Goal: Task Accomplishment & Management: Complete application form

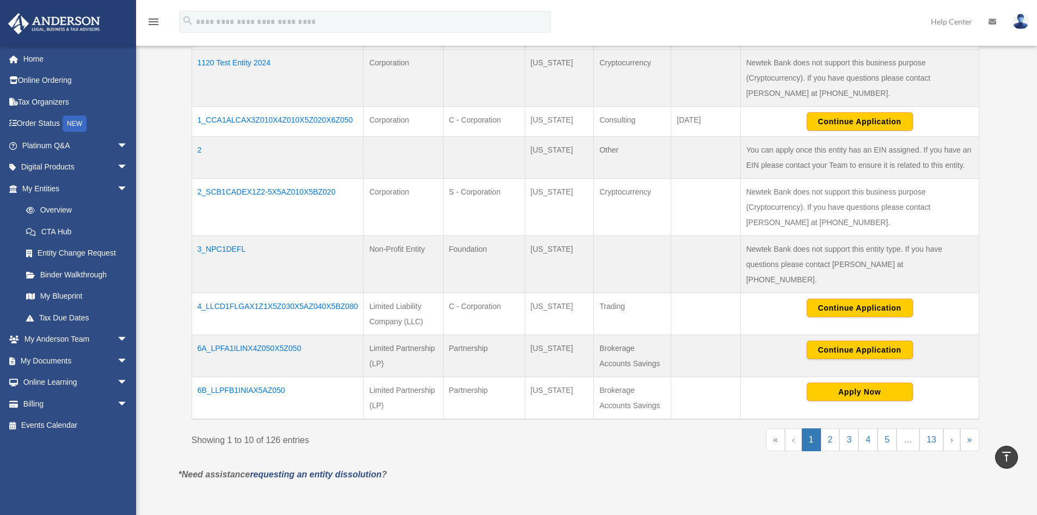
scroll to position [394, 0]
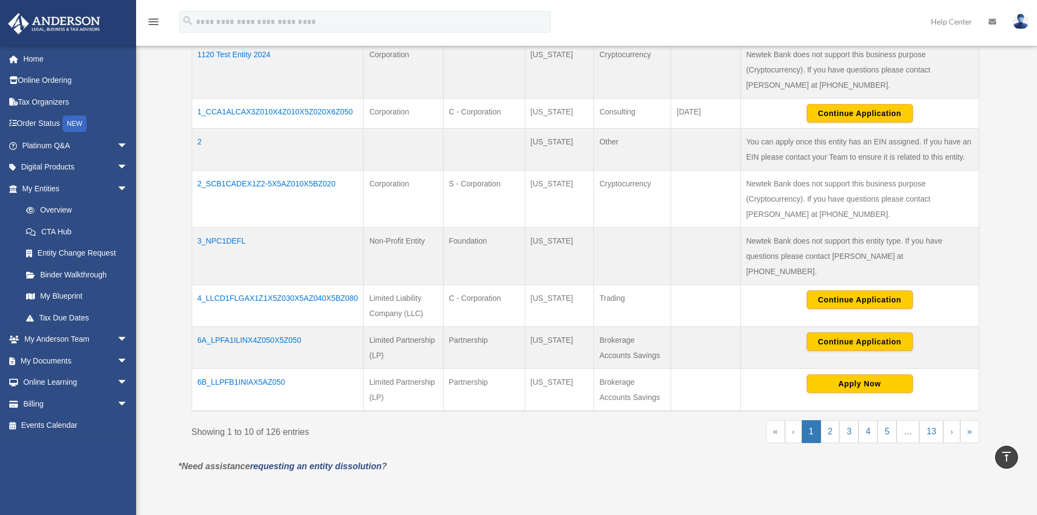
click at [447, 468] on div "Do you really want to log out? Yes No Entities, Trusts, and Deeds Active Entiti…" at bounding box center [585, 94] width 831 height 792
drag, startPoint x: 298, startPoint y: 373, endPoint x: 197, endPoint y: 369, distance: 101.9
click at [197, 369] on td "6B_LLPFB1INIAX5AZ050" at bounding box center [278, 390] width 172 height 42
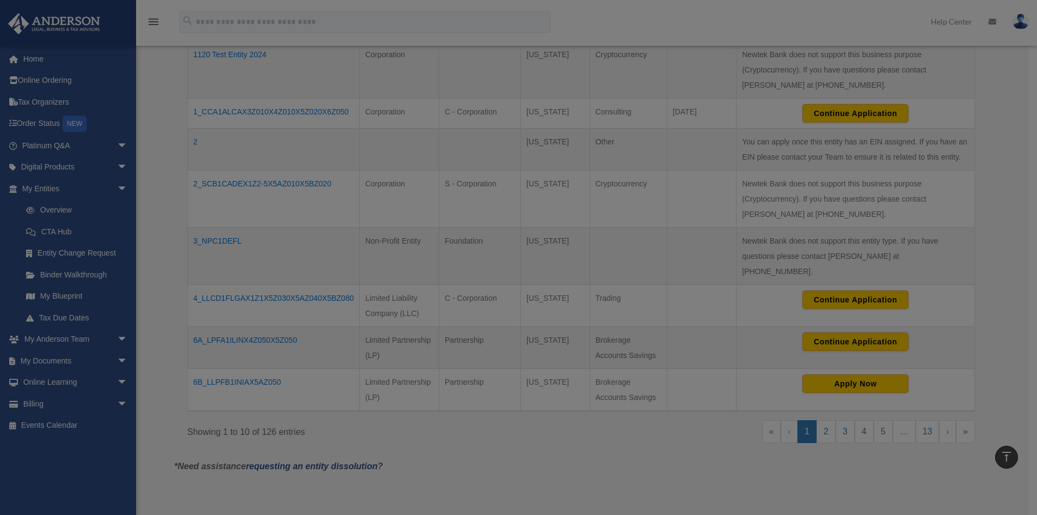
copy td "6B_LLPFB1INIAX5AZ050"
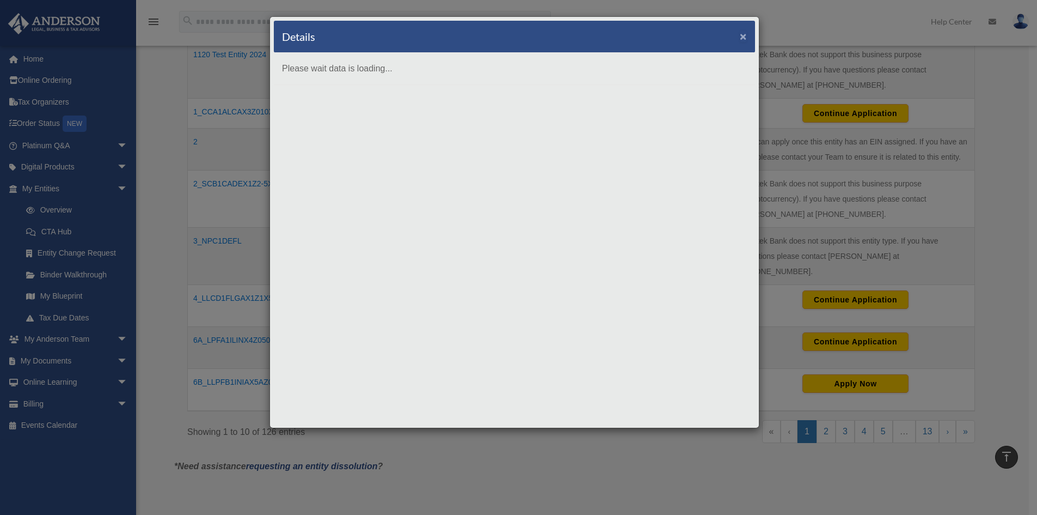
click at [746, 33] on button "×" at bounding box center [743, 35] width 7 height 11
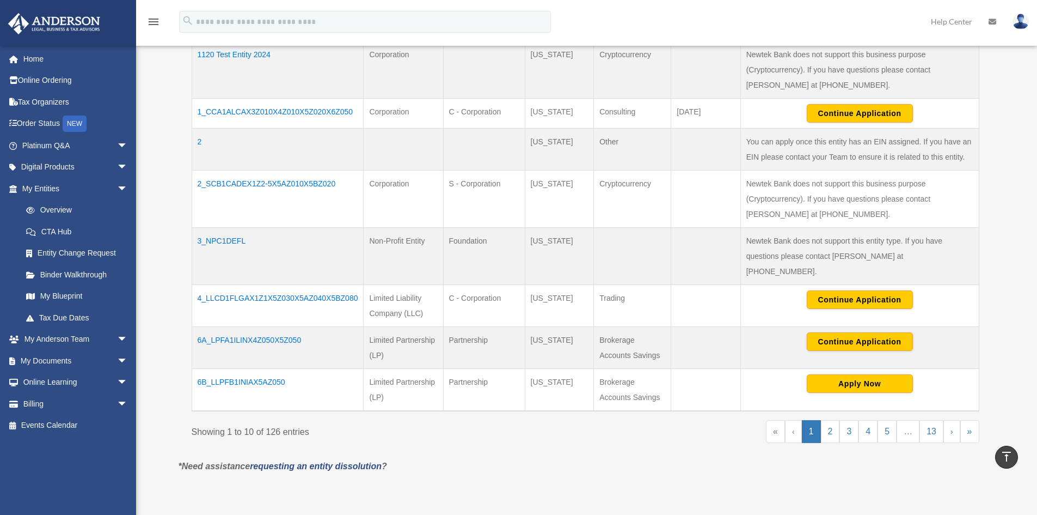
click at [303, 374] on td "6B_LLPFB1INIAX5AZ050" at bounding box center [278, 390] width 172 height 42
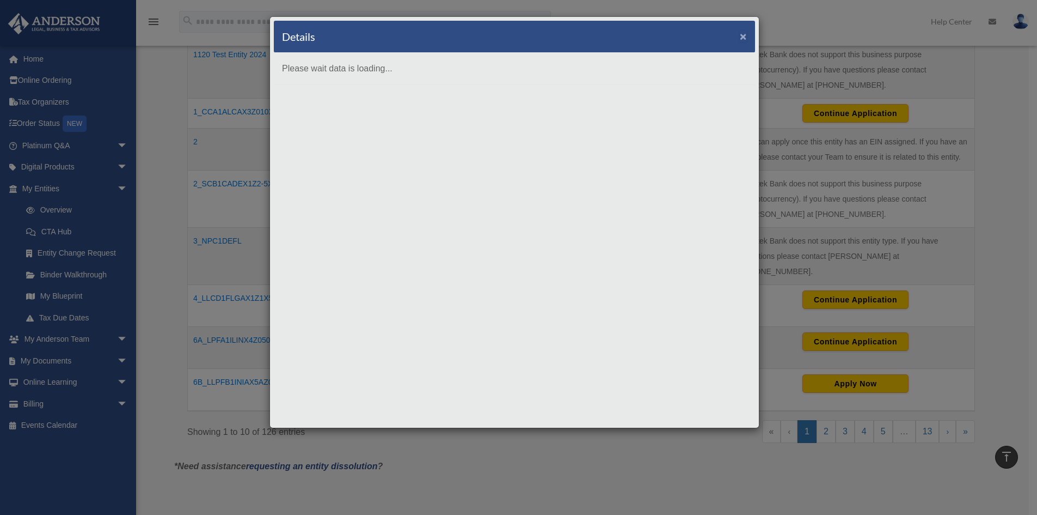
drag, startPoint x: 745, startPoint y: 39, endPoint x: 728, endPoint y: 52, distance: 21.0
click at [744, 39] on button "×" at bounding box center [743, 35] width 7 height 11
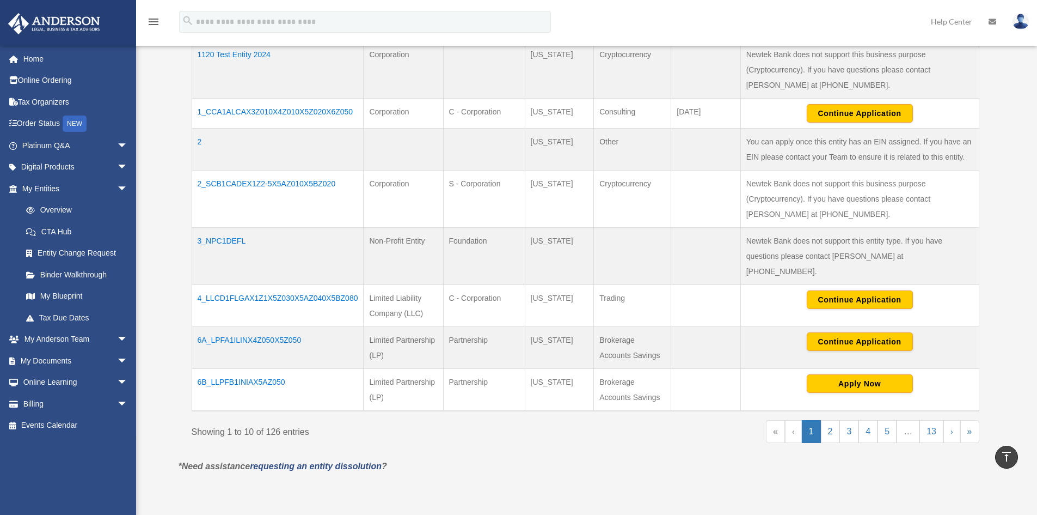
copy td "6B_LLPFB1INIAX5AZ050"
drag, startPoint x: 307, startPoint y: 371, endPoint x: 198, endPoint y: 375, distance: 109.0
click at [198, 375] on td "6B_LLPFB1INIAX5AZ050" at bounding box center [278, 390] width 172 height 42
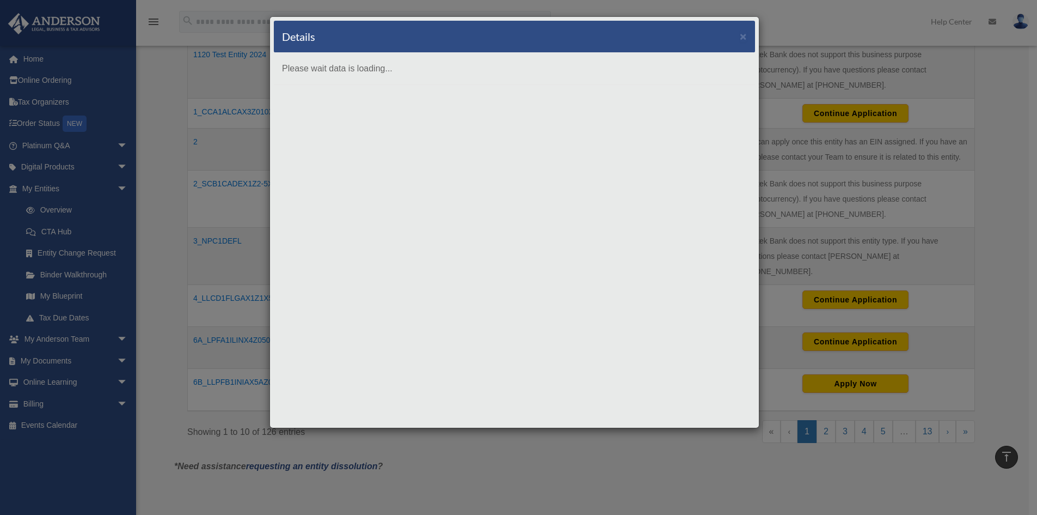
click at [225, 416] on div "Details × Please wait data is loading..." at bounding box center [518, 257] width 1037 height 515
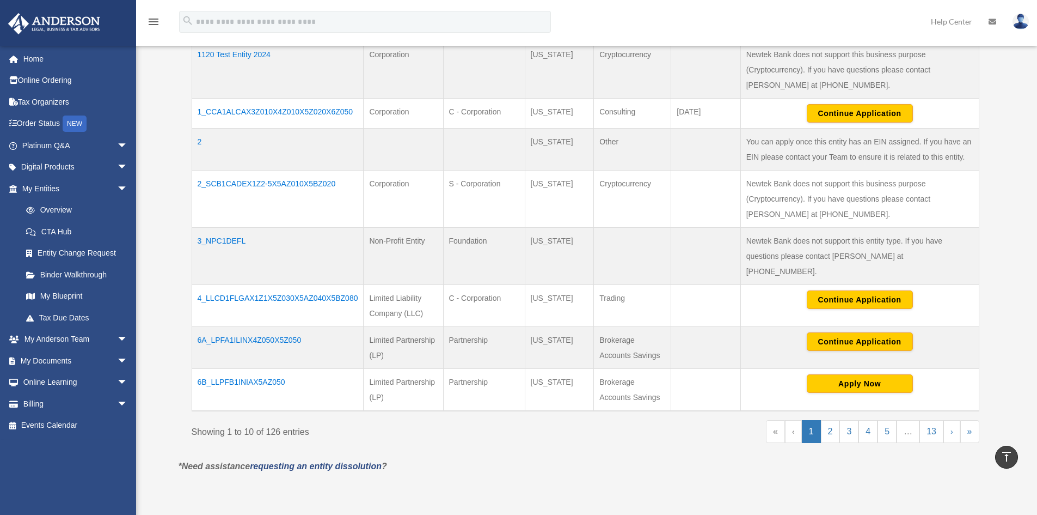
drag, startPoint x: 392, startPoint y: 383, endPoint x: 362, endPoint y: 368, distance: 34.1
click at [368, 369] on td "Limited Partnership (LP)" at bounding box center [404, 390] width 80 height 42
copy td "Limited Partnership (LP)"
drag, startPoint x: 487, startPoint y: 371, endPoint x: 441, endPoint y: 372, distance: 45.8
click at [441, 372] on tr "6B_LLPFB1INIAX5AZ050 Limited Partnership (LP) Partnership [US_STATE] Brokerage …" at bounding box center [585, 390] width 787 height 42
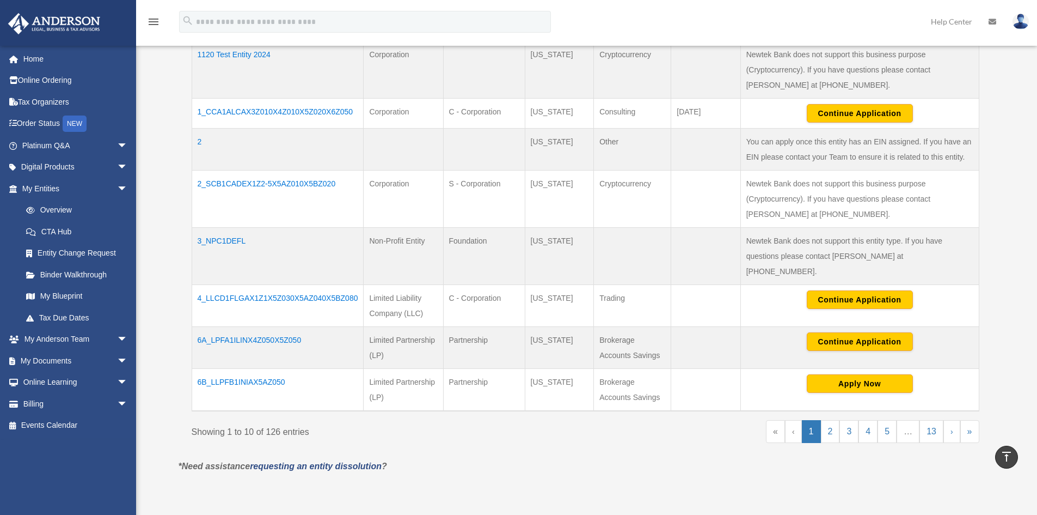
click at [506, 373] on td "Partnership" at bounding box center [484, 390] width 82 height 42
drag, startPoint x: 507, startPoint y: 370, endPoint x: 448, endPoint y: 367, distance: 58.9
click at [448, 369] on td "Partnership" at bounding box center [484, 390] width 82 height 42
copy td "Partnership"
drag, startPoint x: 571, startPoint y: 374, endPoint x: 530, endPoint y: 370, distance: 41.0
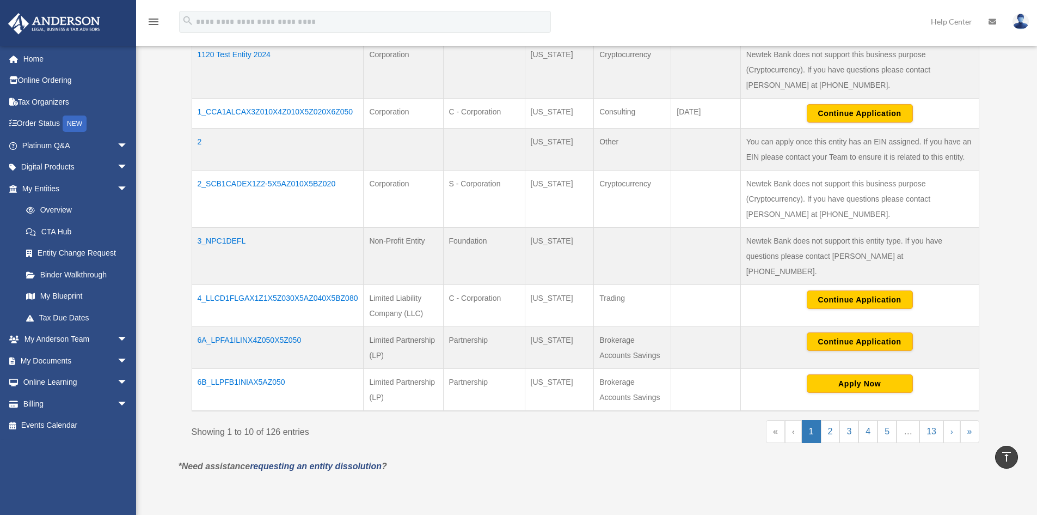
click at [530, 370] on td "[US_STATE]" at bounding box center [559, 390] width 69 height 42
copy td "[US_STATE]"
drag, startPoint x: 669, startPoint y: 386, endPoint x: 601, endPoint y: 365, distance: 71.1
click at [601, 369] on td "Brokerage Accounts Savings" at bounding box center [632, 390] width 77 height 42
copy td "Brokerage Accounts Savings"
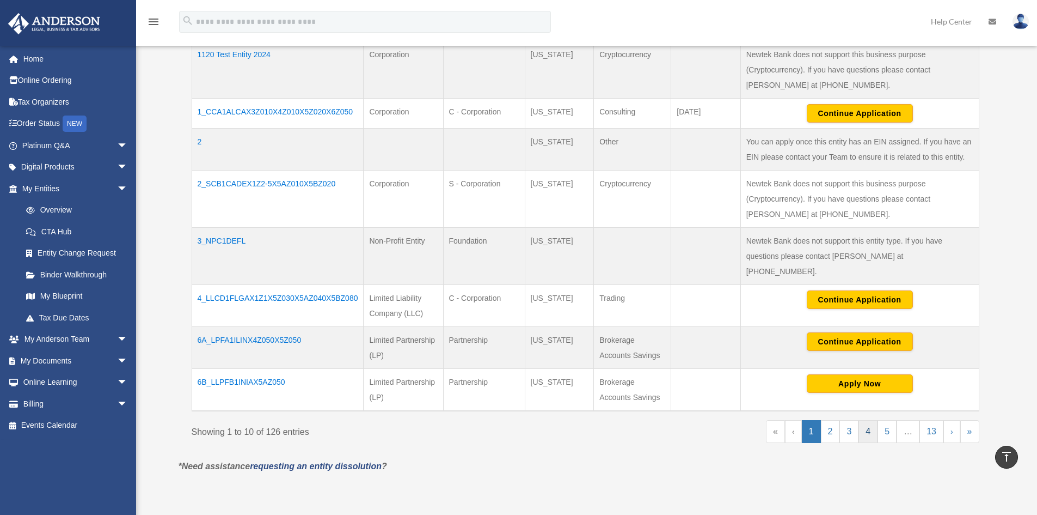
click at [863, 420] on link "4" at bounding box center [868, 431] width 19 height 23
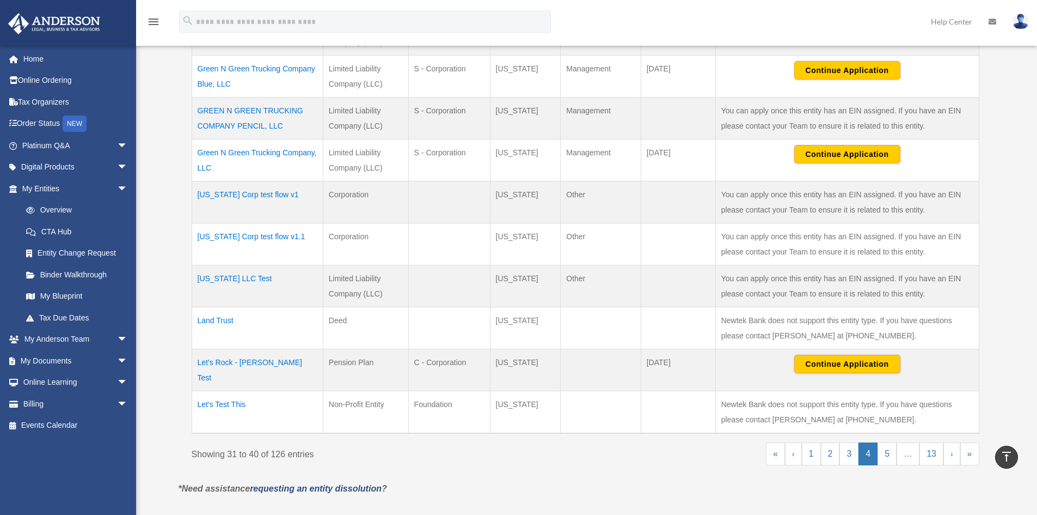
scroll to position [340, 0]
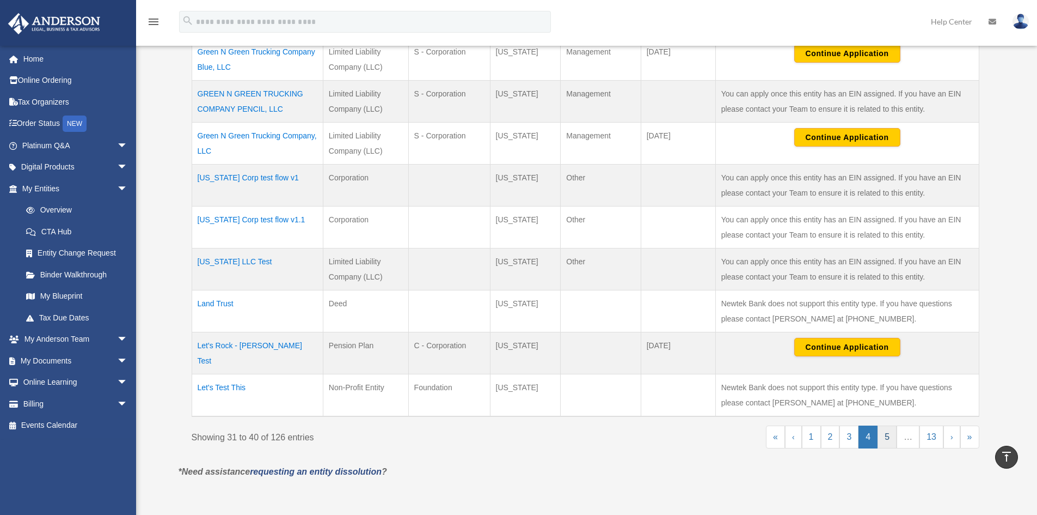
click at [894, 425] on link "5" at bounding box center [887, 436] width 19 height 23
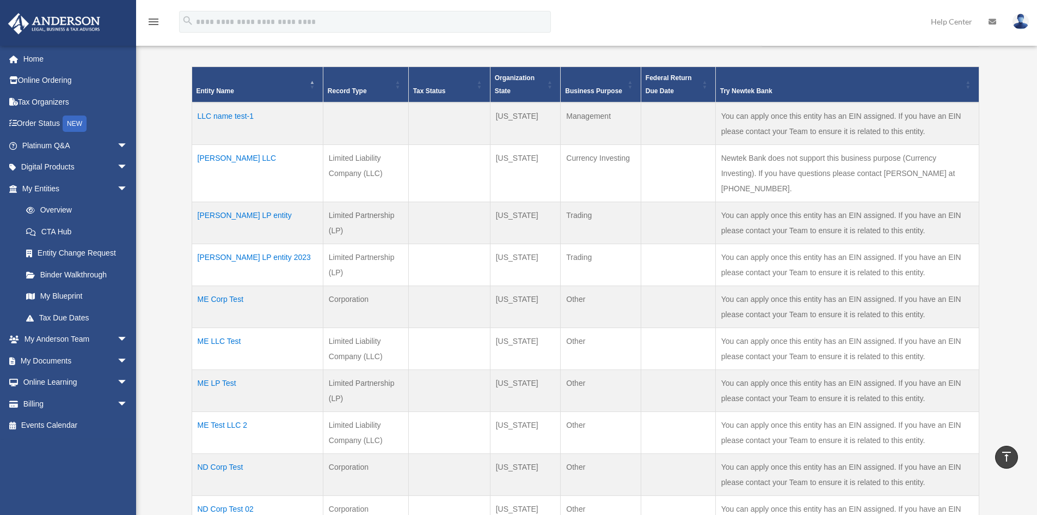
scroll to position [231, 0]
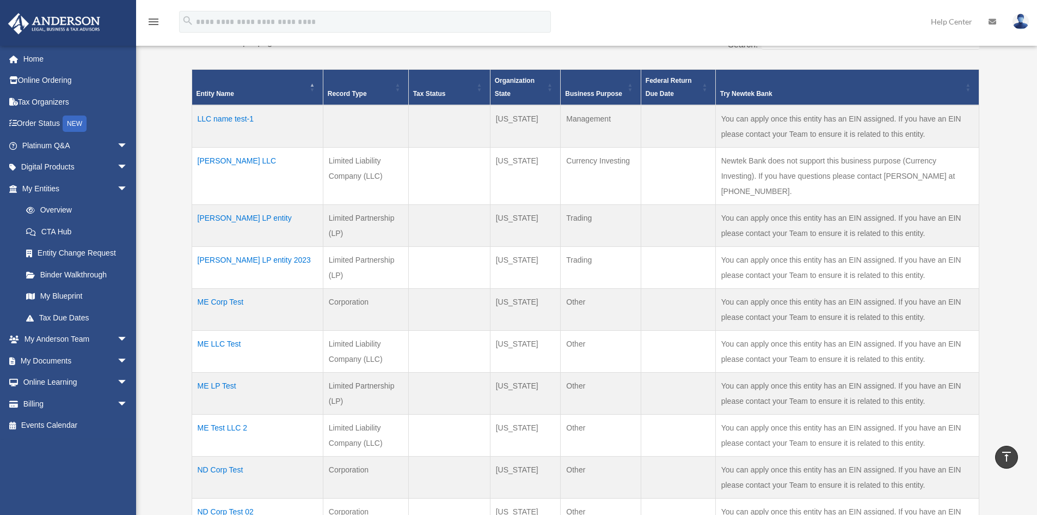
copy td "[PERSON_NAME] LLC"
drag, startPoint x: 272, startPoint y: 159, endPoint x: 195, endPoint y: 166, distance: 77.1
click at [195, 166] on td "[PERSON_NAME] LLC" at bounding box center [257, 176] width 131 height 57
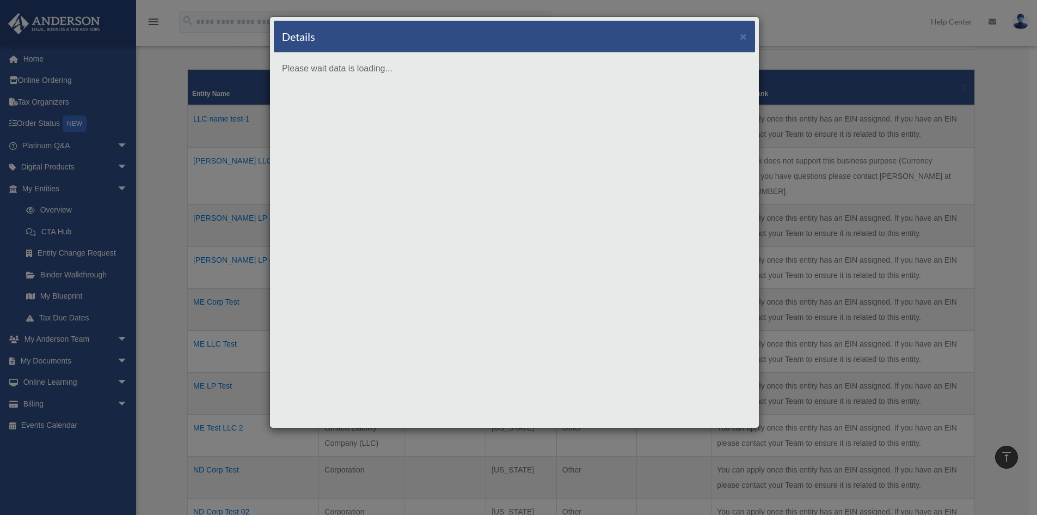
click at [217, 228] on div "Details × Please wait data is loading..." at bounding box center [518, 257] width 1037 height 515
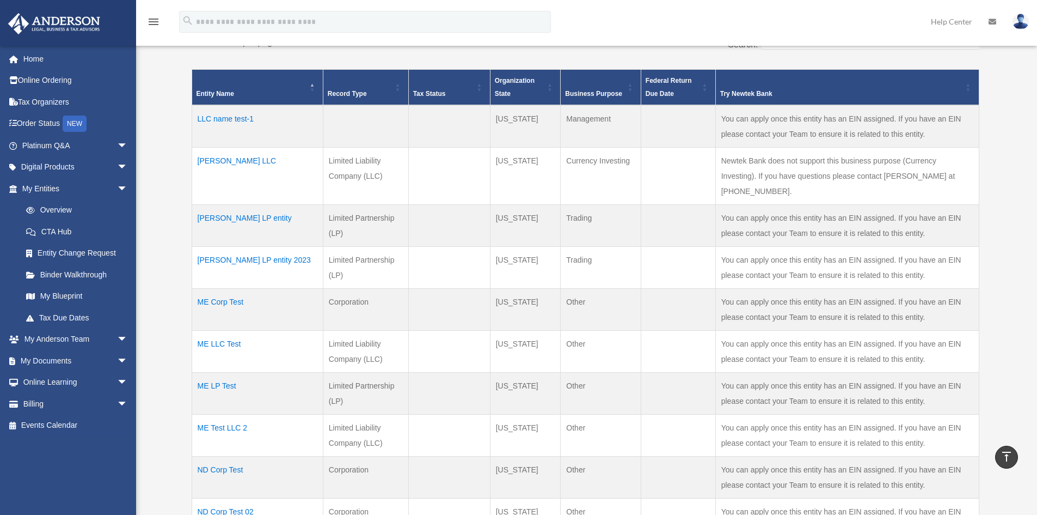
drag, startPoint x: 398, startPoint y: 174, endPoint x: 190, endPoint y: 180, distance: 207.6
click at [323, 166] on td "Limited Liability Company (LLC)" at bounding box center [366, 176] width 86 height 57
copy td "Limited Liability Company (LLC)"
drag, startPoint x: 523, startPoint y: 165, endPoint x: 496, endPoint y: 164, distance: 27.3
click at [496, 164] on td "[US_STATE]" at bounding box center [525, 176] width 71 height 57
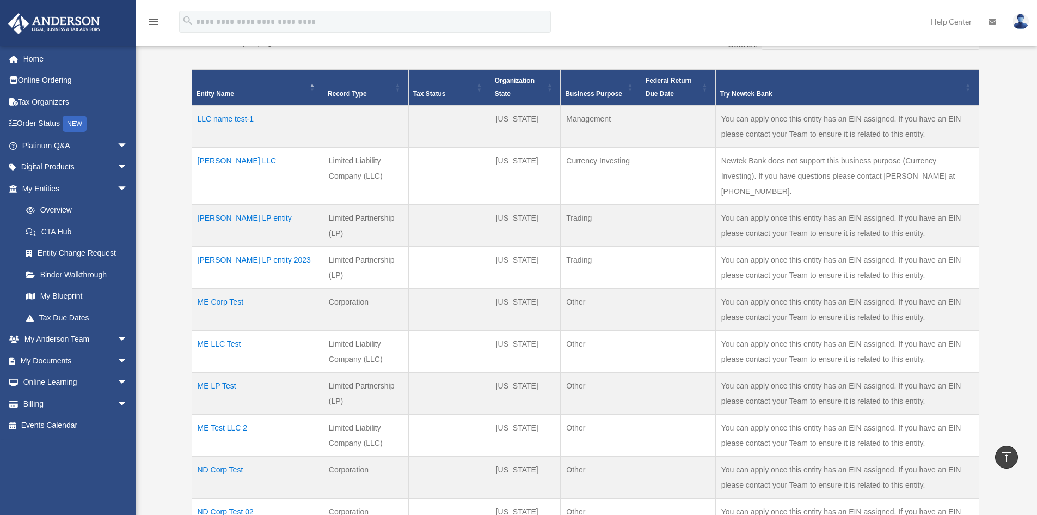
copy td "[US_STATE]"
drag, startPoint x: 632, startPoint y: 167, endPoint x: 564, endPoint y: 162, distance: 68.3
click at [564, 162] on td "Currency Investing" at bounding box center [601, 176] width 80 height 57
copy td "Currency Investing"
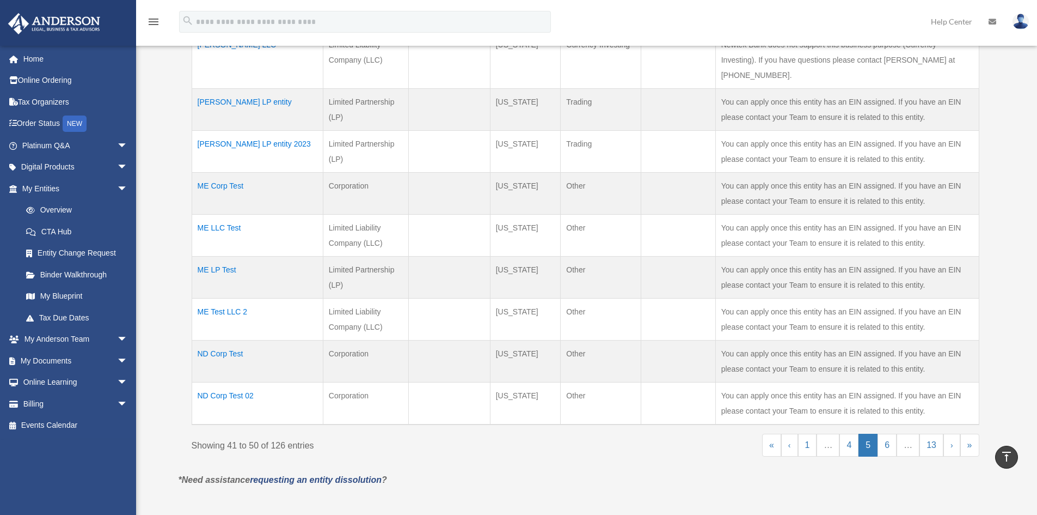
scroll to position [394, 0]
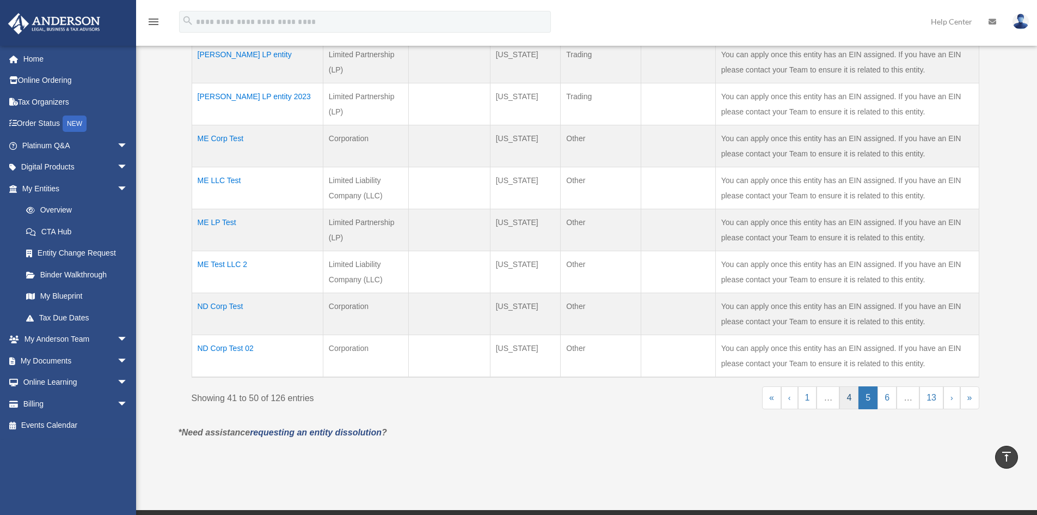
click at [847, 386] on link "4" at bounding box center [849, 397] width 19 height 23
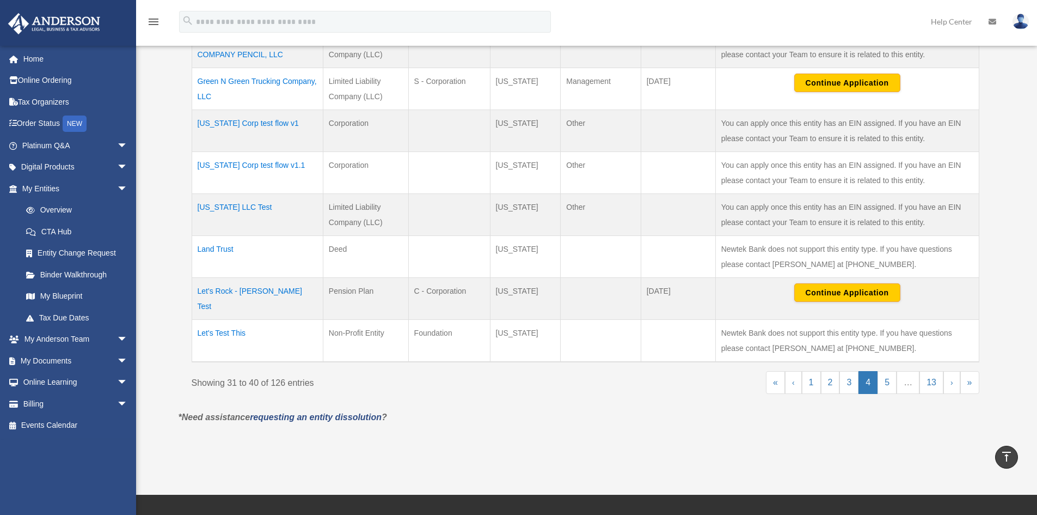
drag, startPoint x: 262, startPoint y: 324, endPoint x: 192, endPoint y: 321, distance: 69.8
click at [192, 321] on td "Let's Test This" at bounding box center [257, 341] width 131 height 42
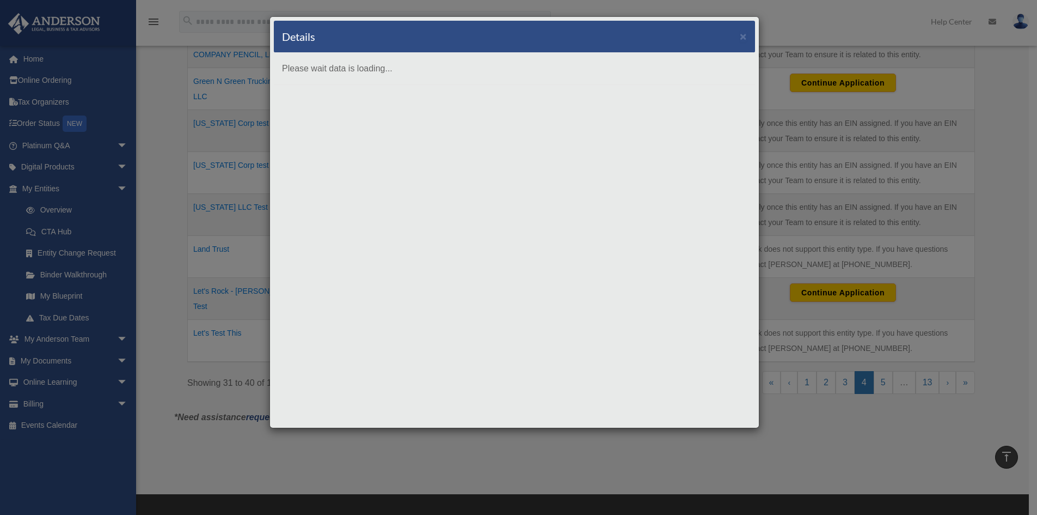
click at [378, 447] on div "Details × Please wait data is loading..." at bounding box center [518, 257] width 1037 height 515
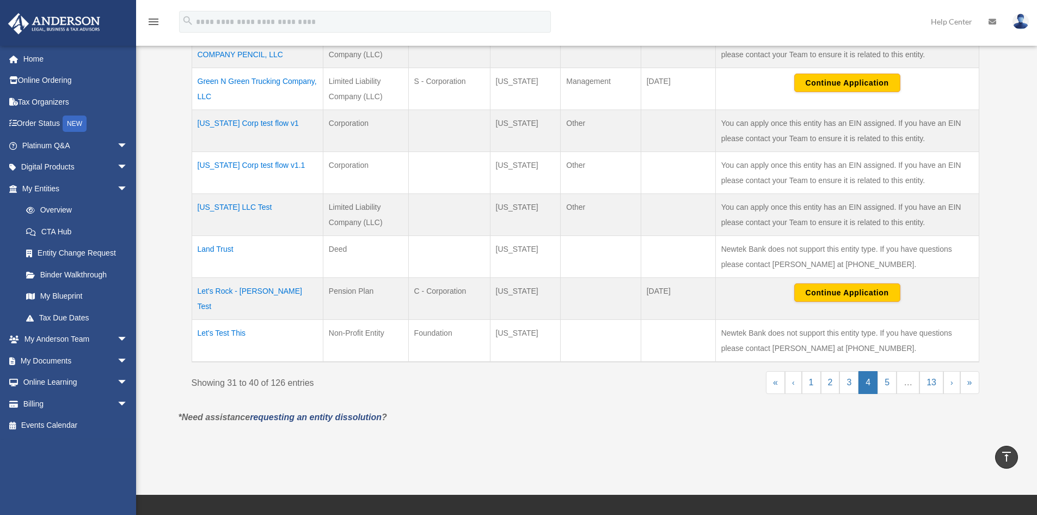
drag, startPoint x: 386, startPoint y: 325, endPoint x: 316, endPoint y: 321, distance: 69.8
click at [329, 321] on td "Non-Profit Entity" at bounding box center [366, 341] width 86 height 42
drag, startPoint x: 448, startPoint y: 327, endPoint x: 412, endPoint y: 324, distance: 36.6
click at [412, 324] on td "Foundation" at bounding box center [449, 341] width 82 height 42
drag, startPoint x: 530, startPoint y: 321, endPoint x: 496, endPoint y: 321, distance: 34.3
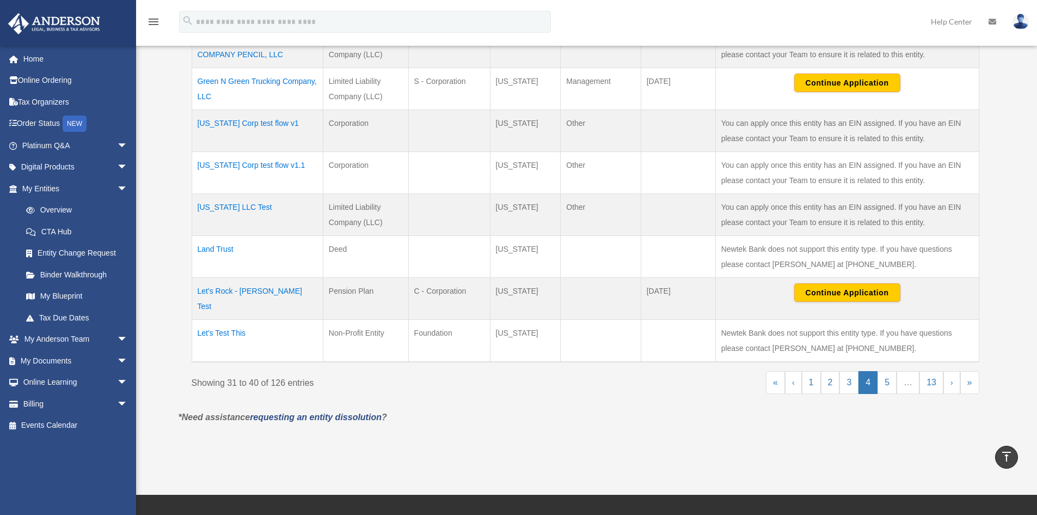
click at [496, 321] on td "[US_STATE]" at bounding box center [525, 341] width 71 height 42
click at [593, 433] on div "Overview date_range Published on Last updated [DATE] [DATE] by [PERSON_NAME] Ad…" at bounding box center [585, 69] width 831 height 769
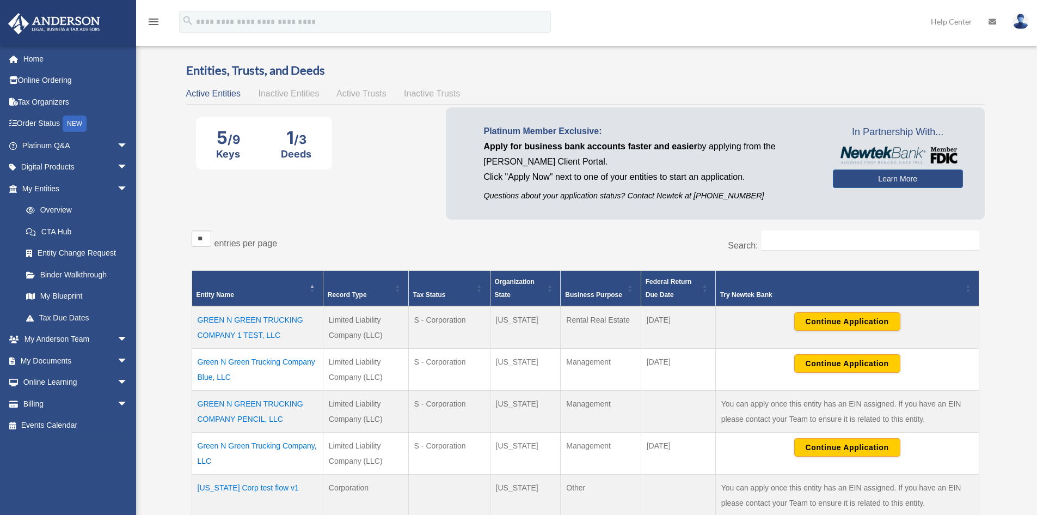
scroll to position [0, 0]
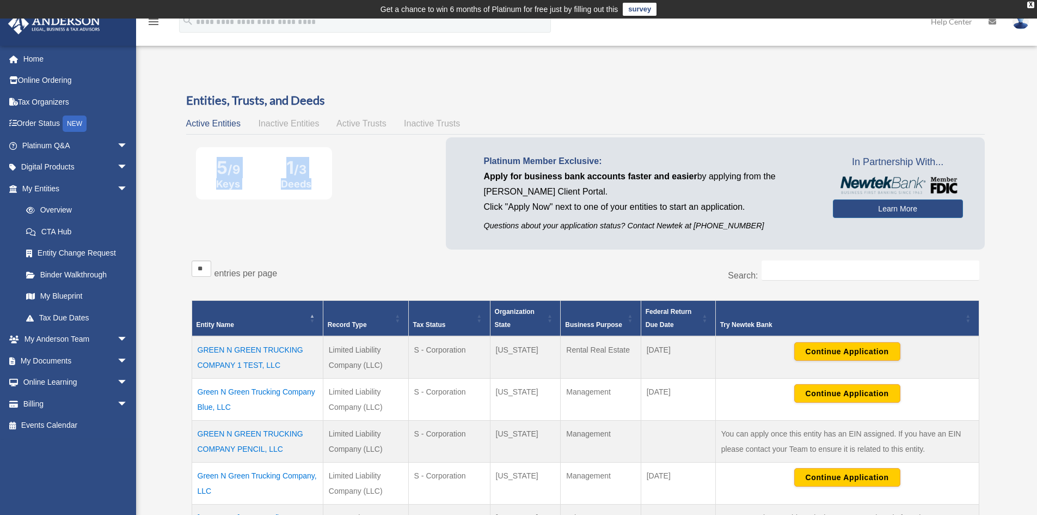
drag, startPoint x: 217, startPoint y: 164, endPoint x: 322, endPoint y: 180, distance: 106.3
click at [322, 180] on div "5 /9 Keys 1 /3 Deeds" at bounding box center [264, 173] width 136 height 33
click at [323, 182] on div "5 /9 Keys 1 /3 Deeds" at bounding box center [264, 173] width 136 height 33
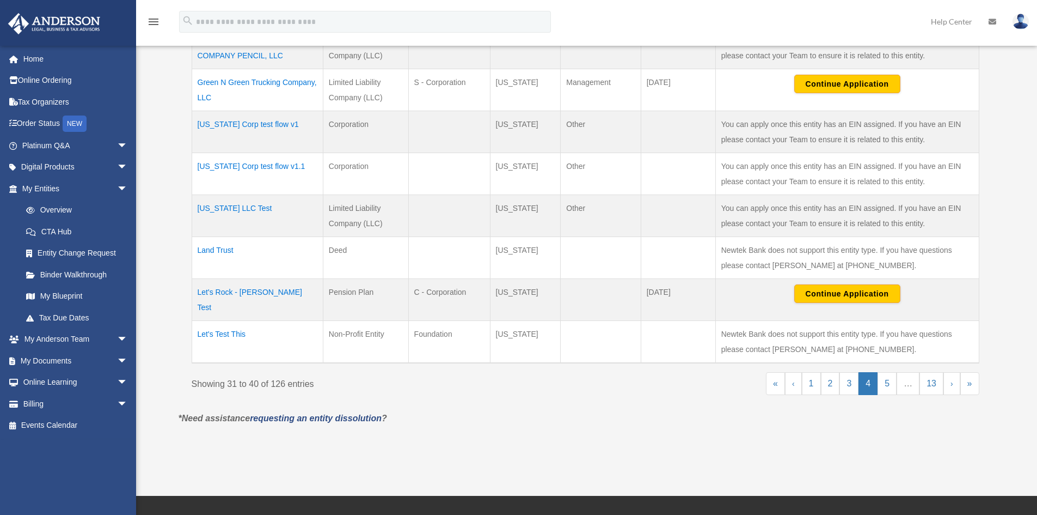
scroll to position [490, 0]
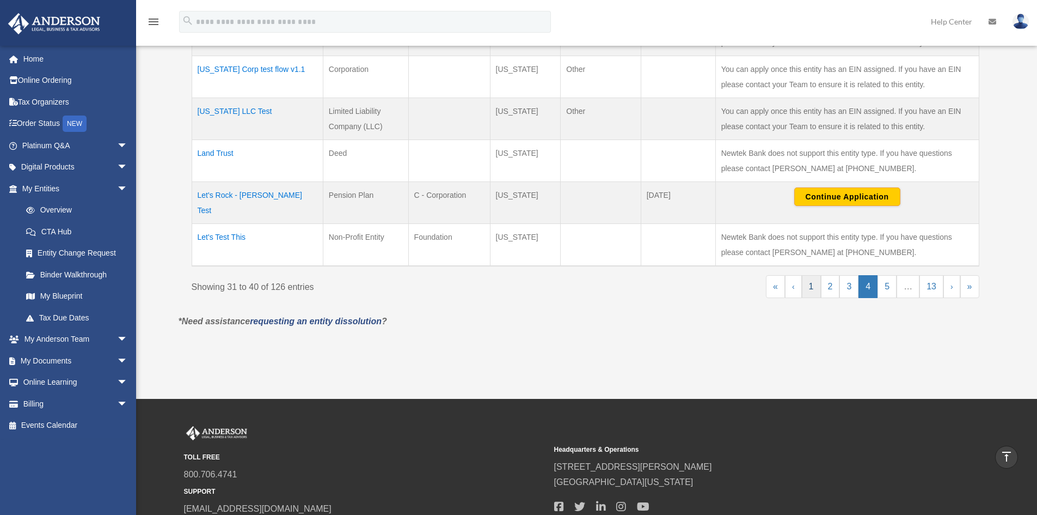
click at [806, 277] on link "1" at bounding box center [811, 286] width 19 height 23
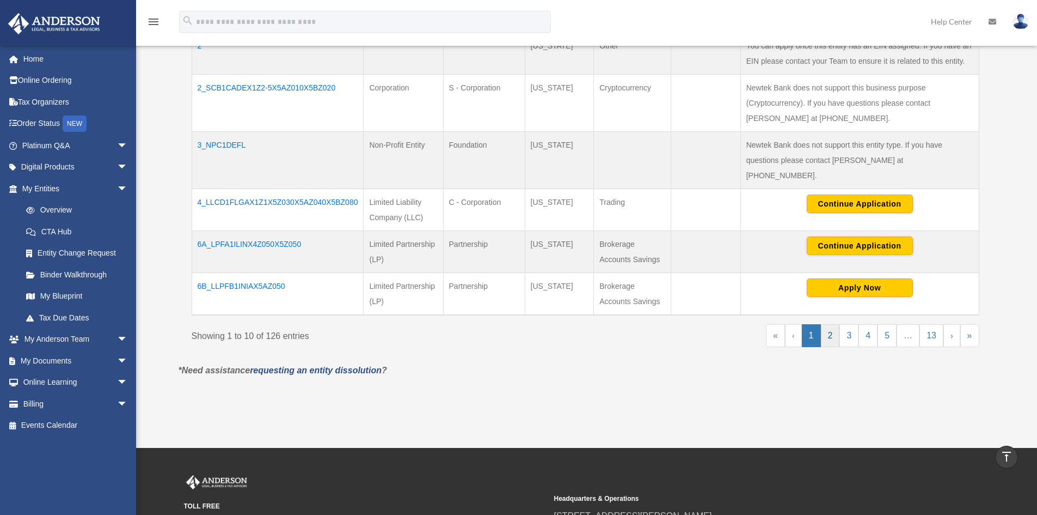
click at [836, 324] on link "2" at bounding box center [830, 335] width 19 height 23
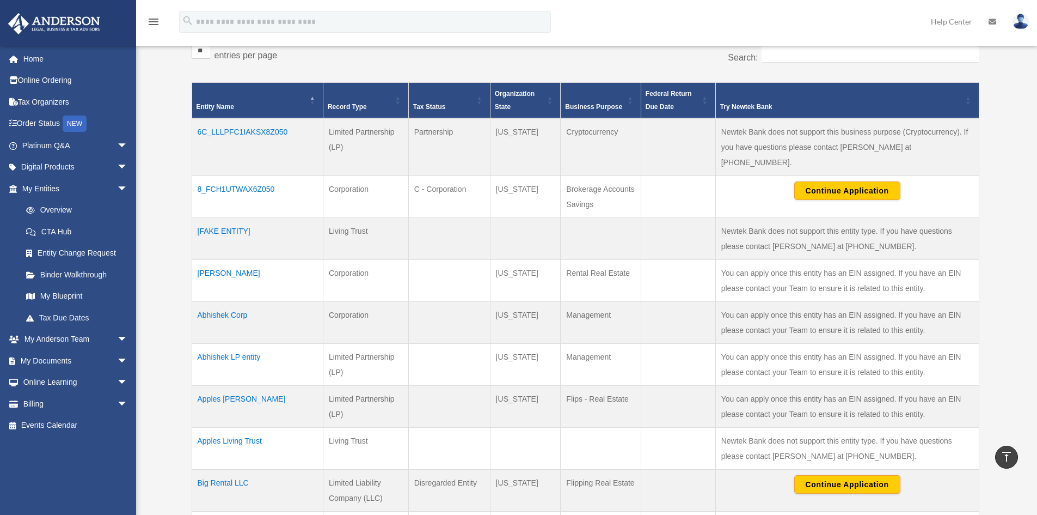
scroll to position [0, 0]
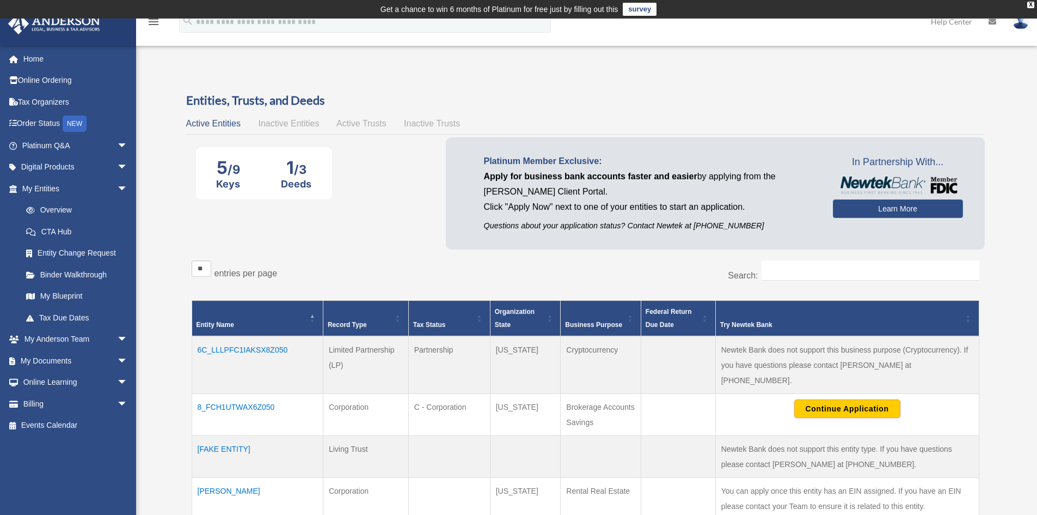
click at [267, 131] on div "Active Entities Inactive Entities Active Trusts Inactive Trusts" at bounding box center [585, 123] width 799 height 15
click at [278, 126] on span "Inactive Entities" at bounding box center [288, 123] width 61 height 9
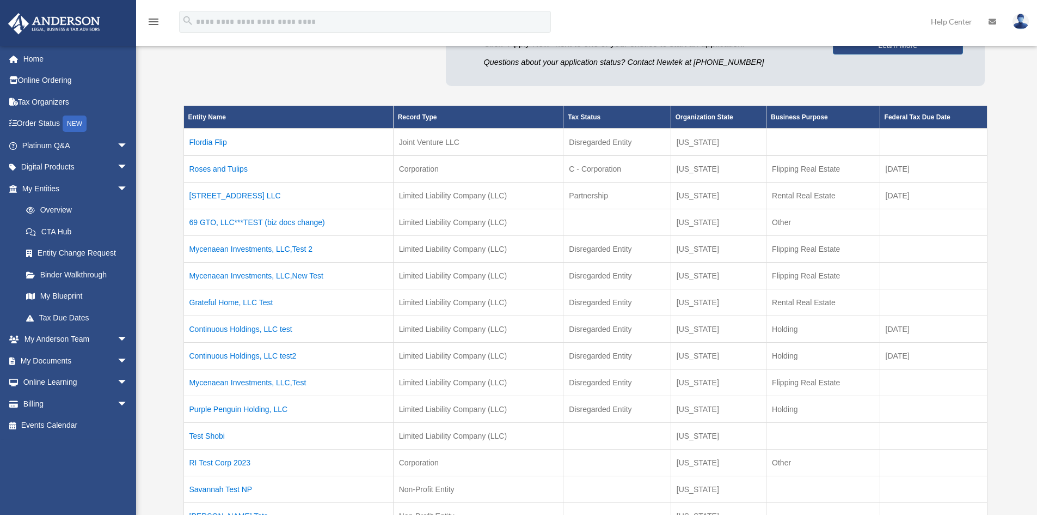
scroll to position [54, 0]
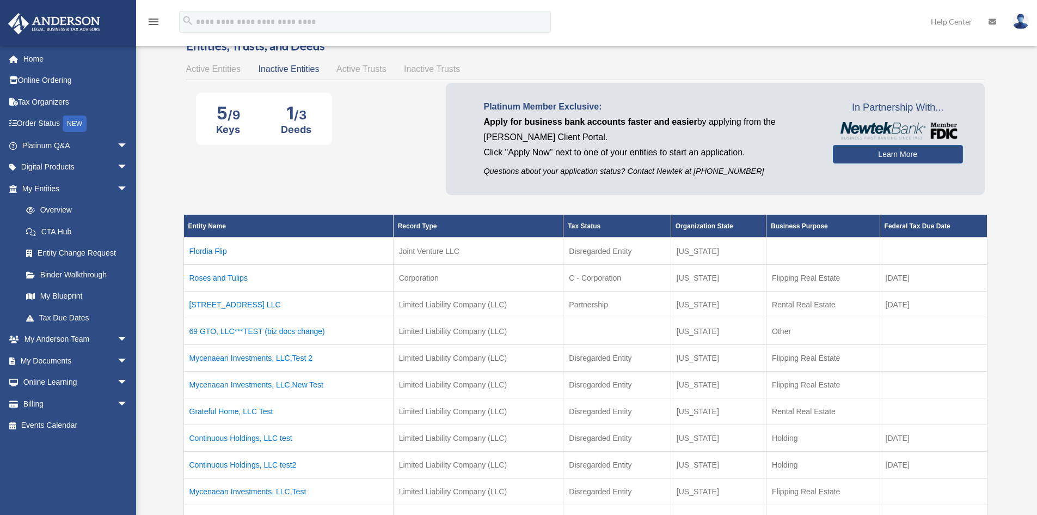
click at [368, 69] on span "Active Trusts" at bounding box center [362, 68] width 50 height 9
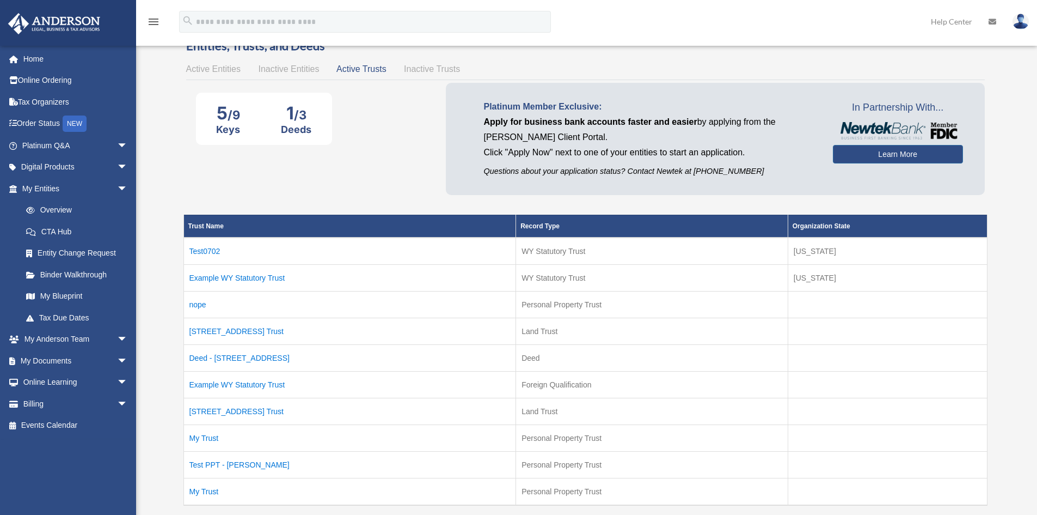
click at [432, 68] on span "Inactive Trusts" at bounding box center [432, 68] width 56 height 9
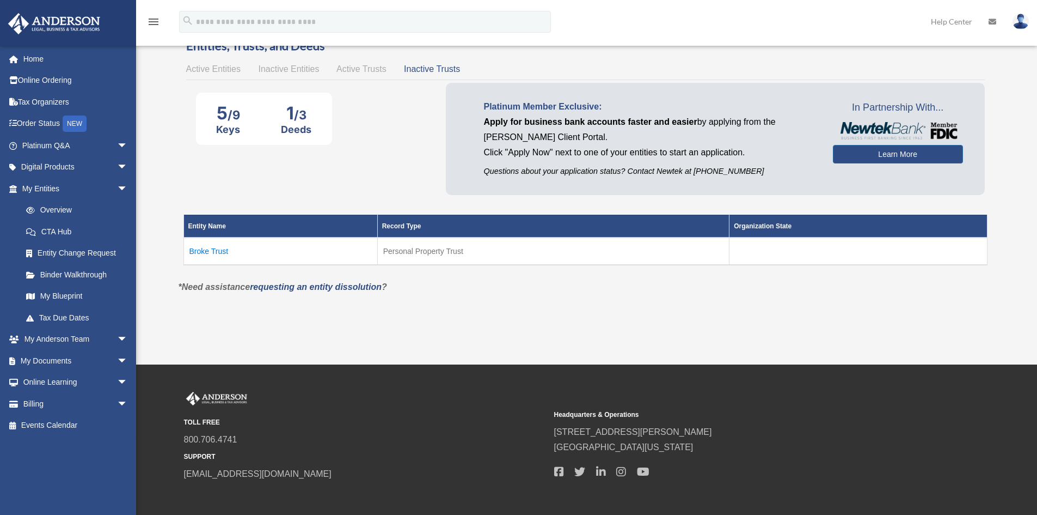
click at [212, 62] on div "Active Entities Inactive Entities Active Trusts Inactive Trusts" at bounding box center [585, 69] width 799 height 15
click at [221, 66] on span "Active Entities" at bounding box center [213, 68] width 54 height 9
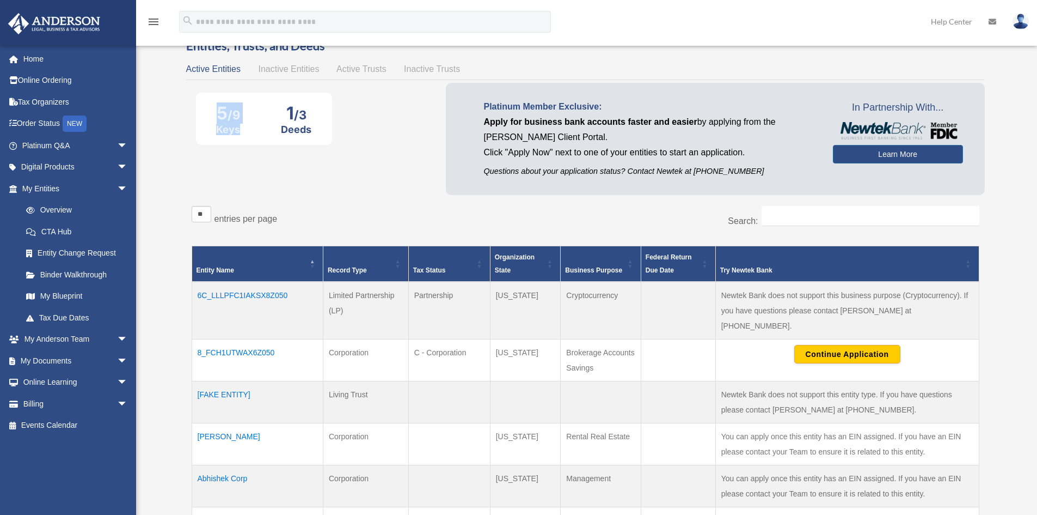
drag, startPoint x: 221, startPoint y: 117, endPoint x: 245, endPoint y: 131, distance: 27.8
click at [243, 131] on div "5 /9 Keys 1 /3 Deeds" at bounding box center [264, 118] width 136 height 33
drag, startPoint x: 272, startPoint y: 66, endPoint x: 283, endPoint y: 66, distance: 10.3
click at [272, 66] on span "Inactive Entities" at bounding box center [288, 68] width 61 height 9
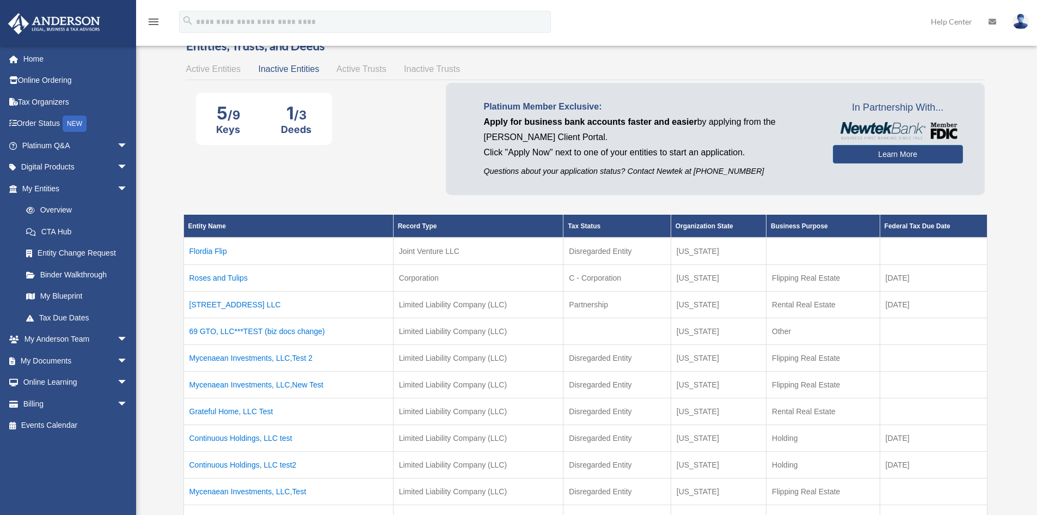
click at [365, 71] on span "Active Trusts" at bounding box center [362, 68] width 50 height 9
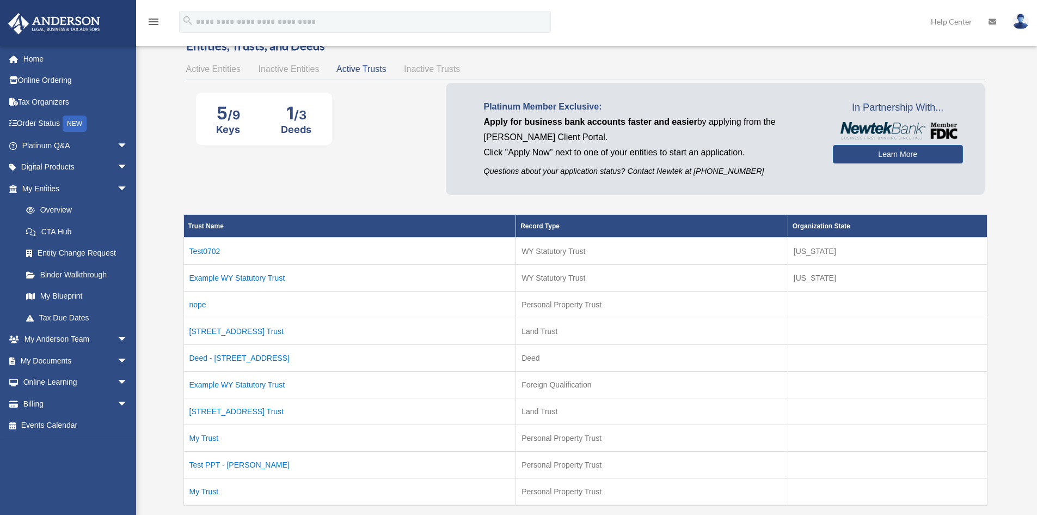
click at [420, 68] on span "Inactive Trusts" at bounding box center [432, 68] width 56 height 9
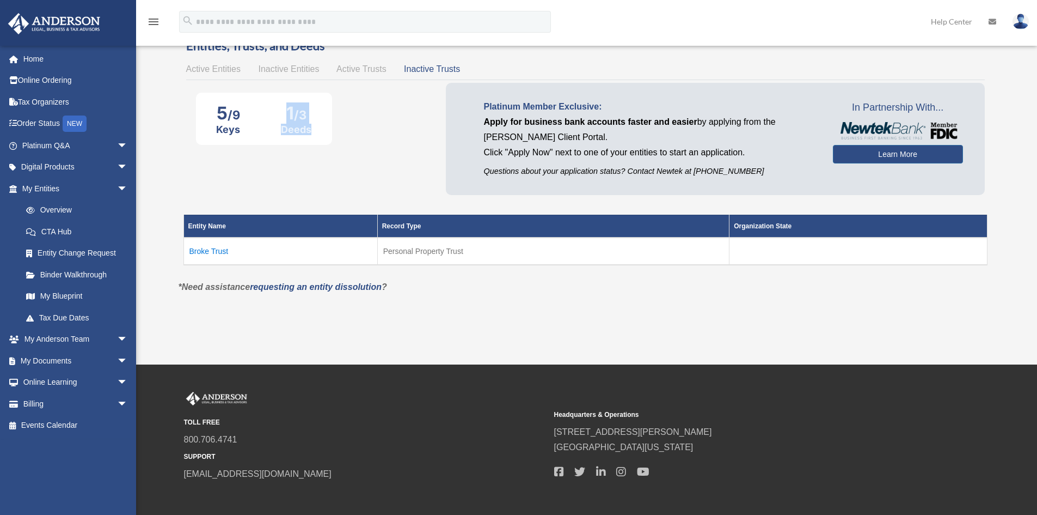
drag, startPoint x: 319, startPoint y: 127, endPoint x: 283, endPoint y: 109, distance: 40.4
click at [283, 109] on div "5 /9 Keys 1 /3 Deeds" at bounding box center [264, 118] width 136 height 33
click at [227, 115] on div "5 /9" at bounding box center [228, 112] width 24 height 21
click at [214, 67] on span "Active Entities" at bounding box center [213, 68] width 54 height 9
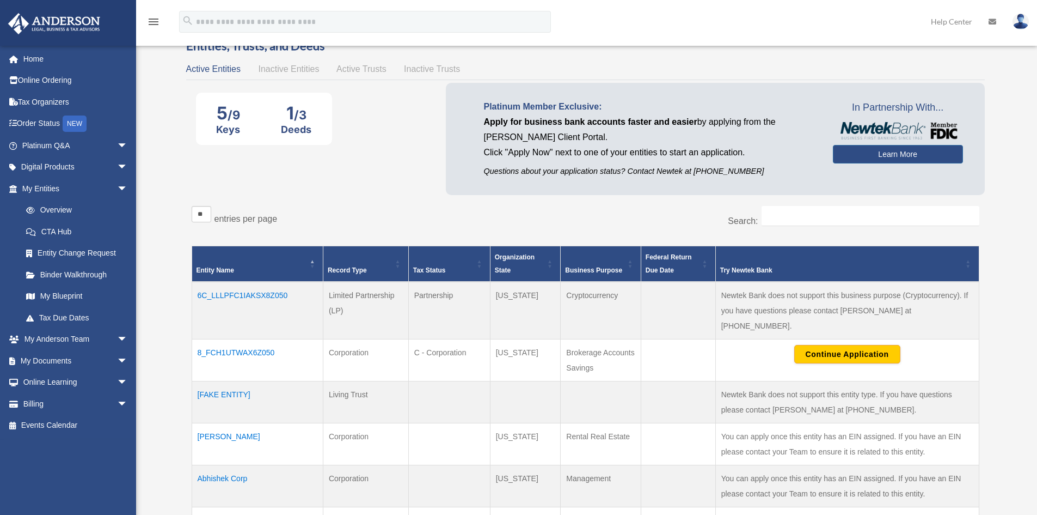
drag, startPoint x: 349, startPoint y: 208, endPoint x: 211, endPoint y: 217, distance: 138.1
click at [211, 217] on div "** ** ** *** entries per page" at bounding box center [385, 219] width 386 height 27
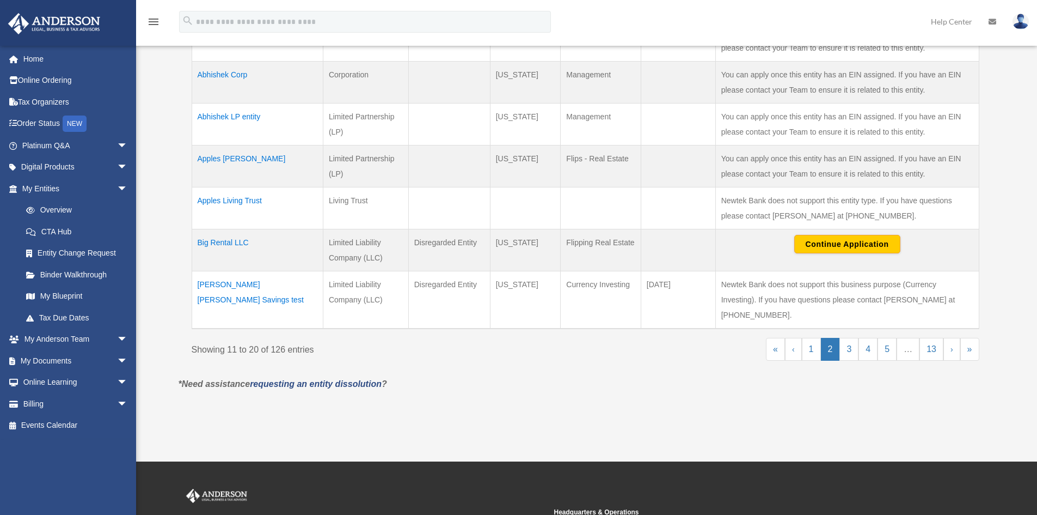
scroll to position [545, 0]
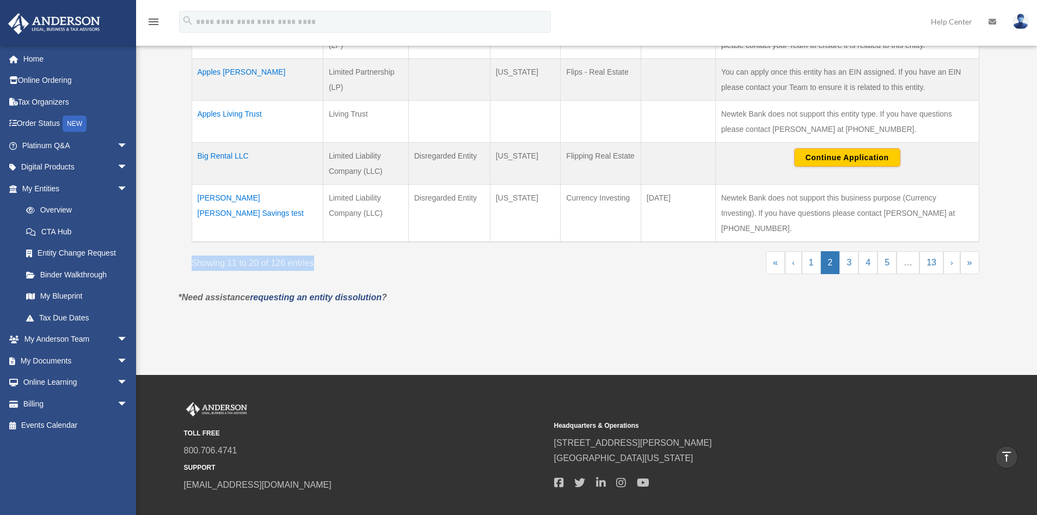
drag, startPoint x: 335, startPoint y: 236, endPoint x: 190, endPoint y: 239, distance: 145.4
click at [190, 239] on div "** ** ** *** entries per page Search: Entity Name Record Type Tax Status Organi…" at bounding box center [585, 0] width 799 height 580
click at [816, 251] on link "1" at bounding box center [811, 262] width 19 height 23
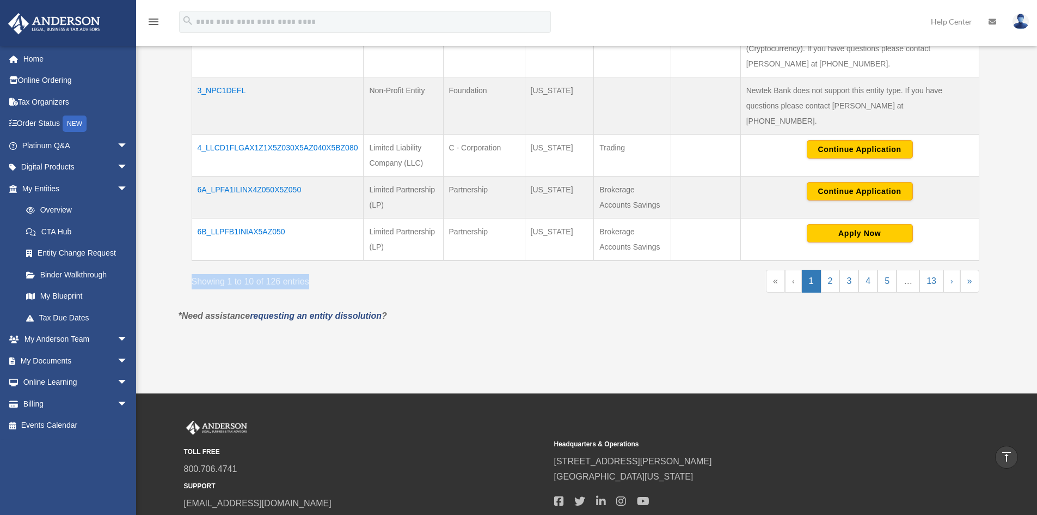
drag, startPoint x: 356, startPoint y: 266, endPoint x: 142, endPoint y: 274, distance: 214.2
click at [906, 270] on link "…" at bounding box center [908, 281] width 23 height 23
click at [892, 270] on link "5" at bounding box center [887, 281] width 19 height 23
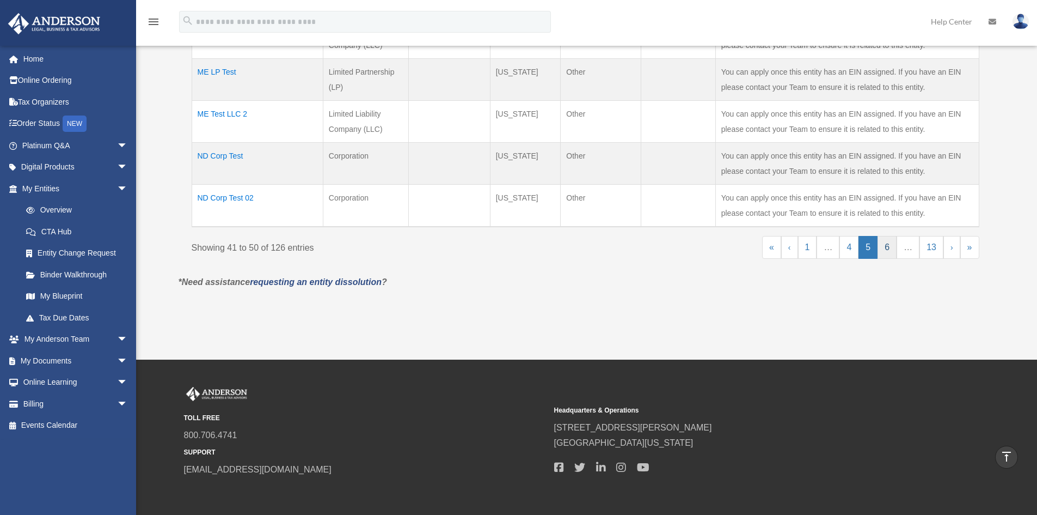
click at [894, 236] on link "6" at bounding box center [887, 247] width 19 height 23
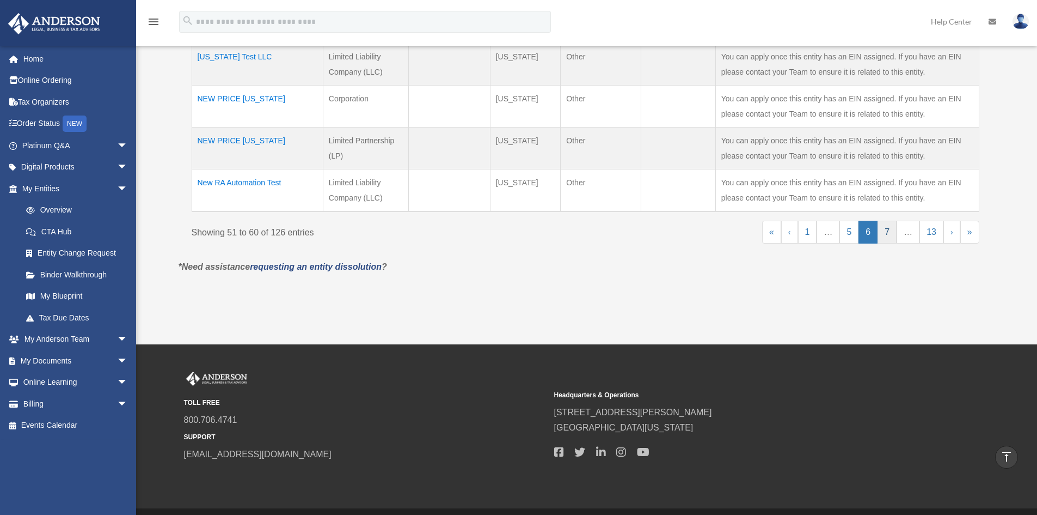
click at [894, 231] on link "7" at bounding box center [887, 232] width 19 height 23
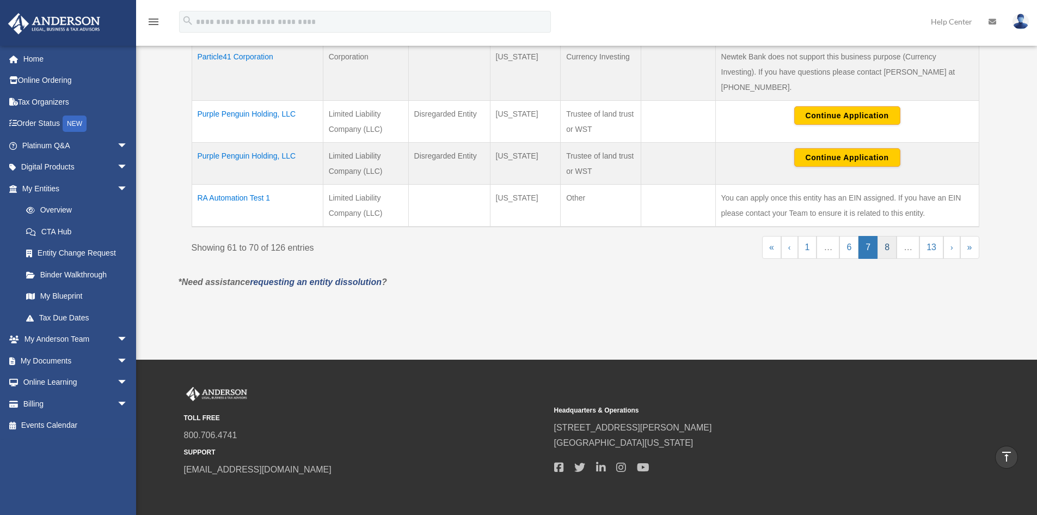
click at [895, 236] on link "8" at bounding box center [887, 247] width 19 height 23
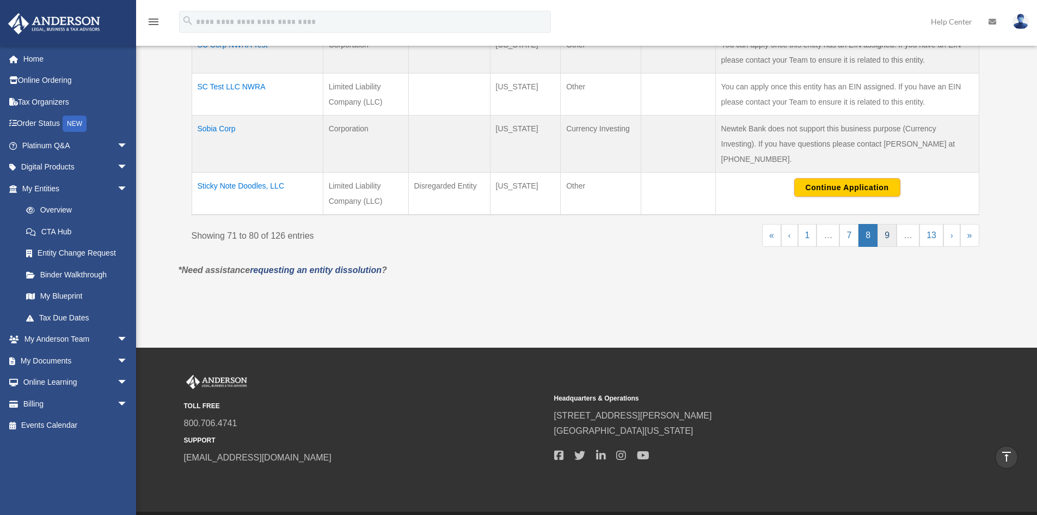
click at [895, 231] on link "9" at bounding box center [887, 235] width 19 height 23
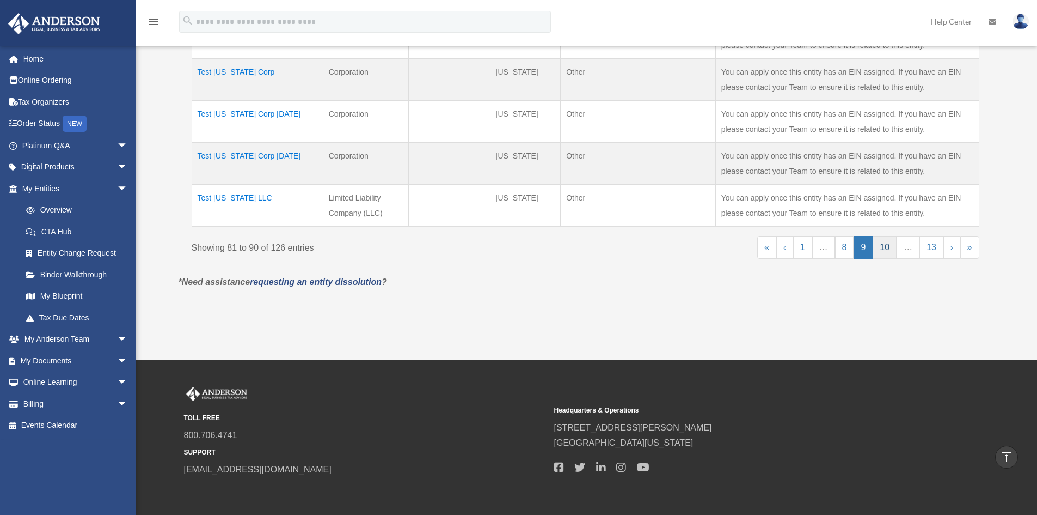
click at [895, 236] on link "10" at bounding box center [885, 247] width 24 height 23
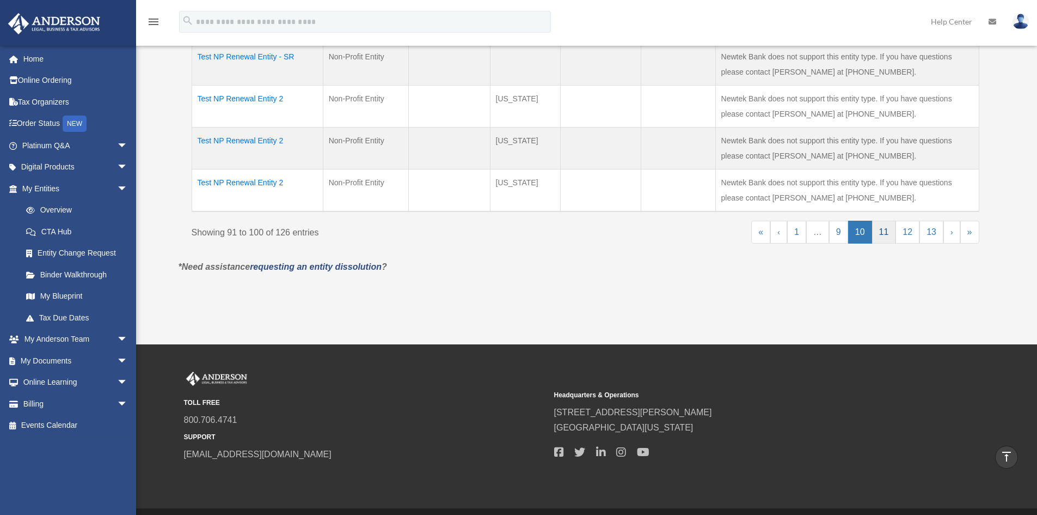
click at [895, 231] on link "11" at bounding box center [884, 232] width 24 height 23
click at [760, 230] on link "«" at bounding box center [761, 232] width 19 height 23
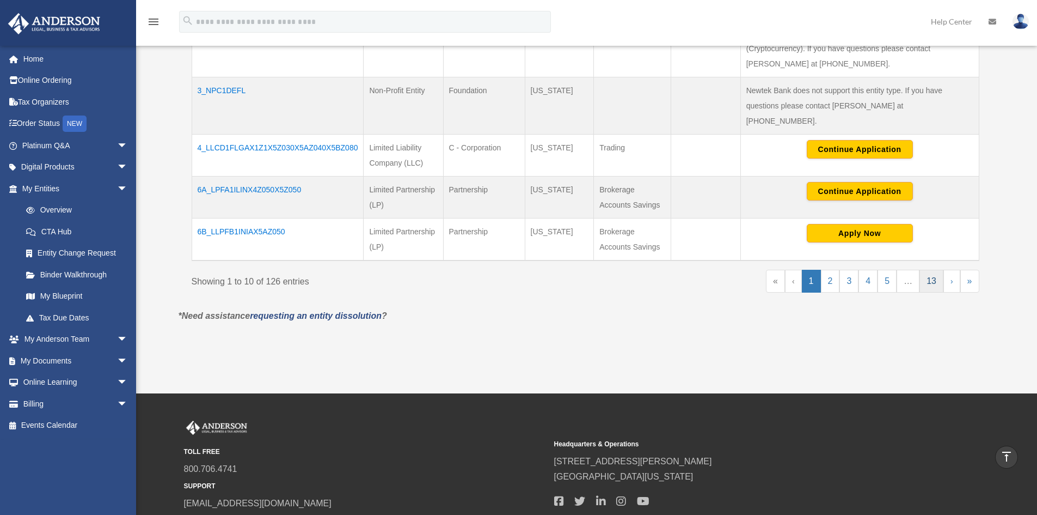
click at [938, 270] on link "13" at bounding box center [932, 281] width 24 height 23
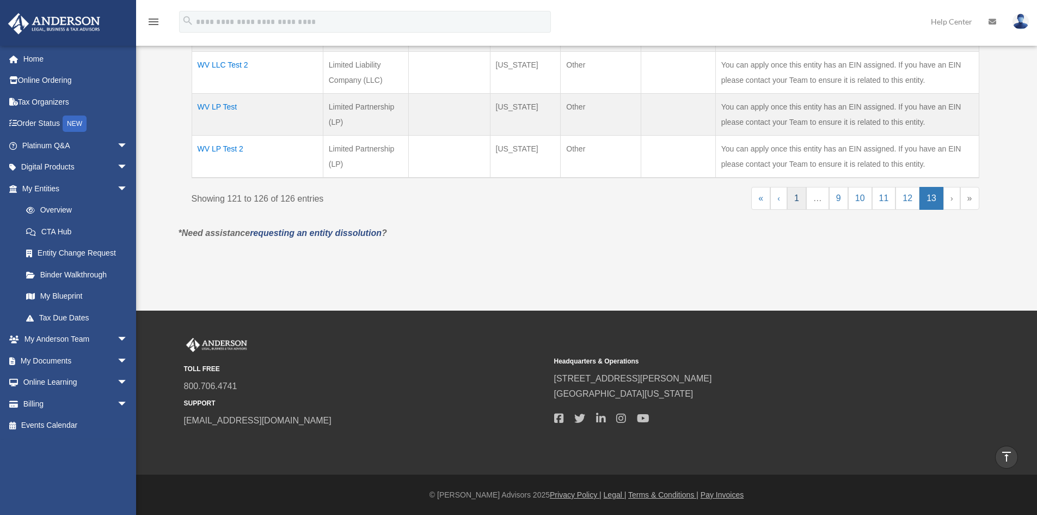
click at [801, 203] on link "1" at bounding box center [796, 198] width 19 height 23
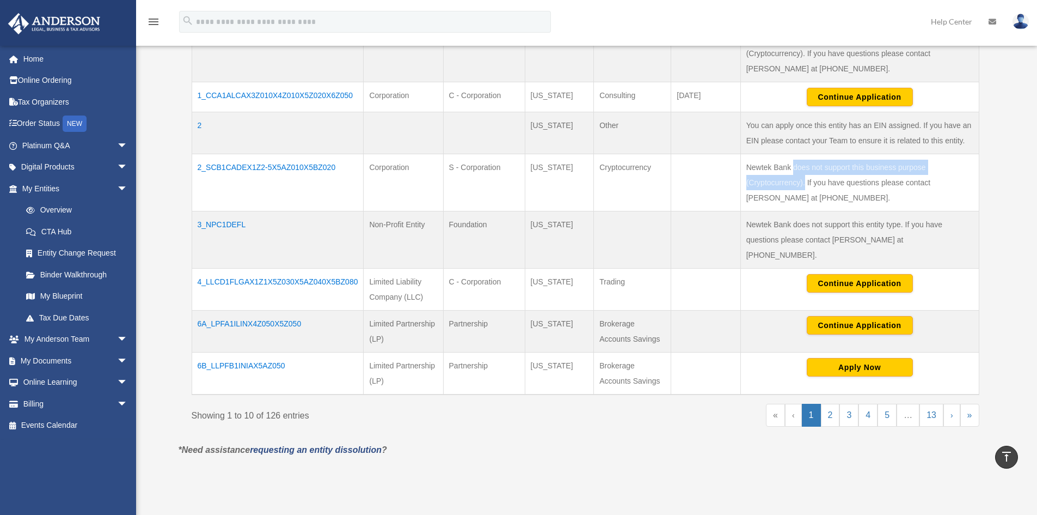
drag, startPoint x: 804, startPoint y: 181, endPoint x: 794, endPoint y: 168, distance: 16.7
click at [794, 168] on td "Newtek Bank does not support this business purpose (Cryptocurrency). If you hav…" at bounding box center [860, 182] width 239 height 57
click at [818, 185] on td "Newtek Bank does not support this business purpose (Cryptocurrency). If you hav…" at bounding box center [860, 182] width 239 height 57
drag, startPoint x: 808, startPoint y: 182, endPoint x: 958, endPoint y: 186, distance: 149.8
click at [958, 186] on td "Newtek Bank does not support this business purpose (Cryptocurrency). If you hav…" at bounding box center [860, 182] width 239 height 57
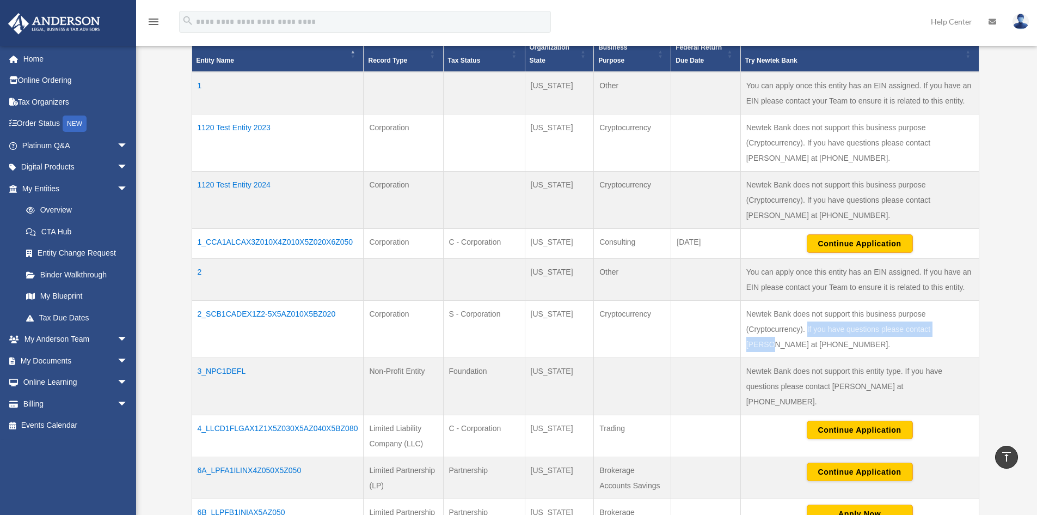
scroll to position [247, 0]
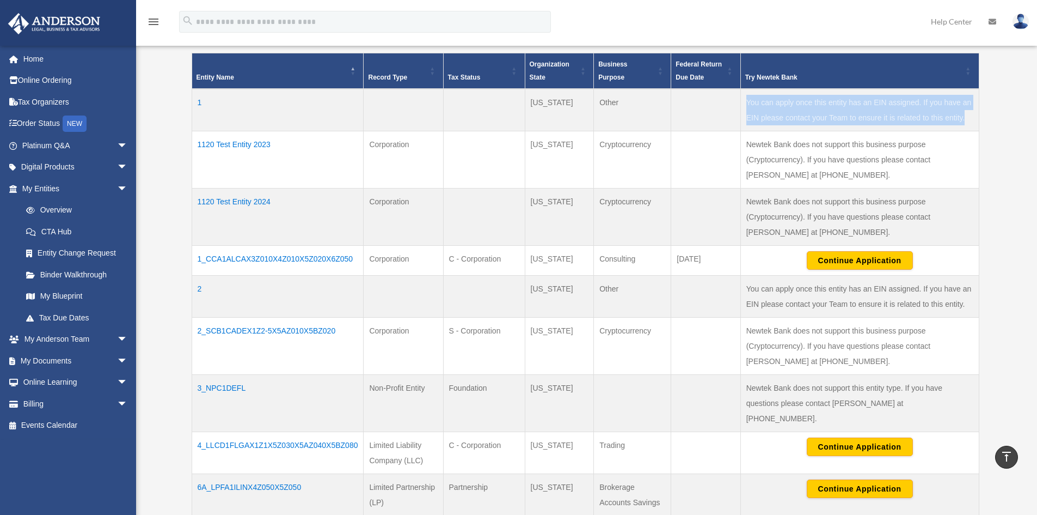
drag, startPoint x: 973, startPoint y: 115, endPoint x: 737, endPoint y: 99, distance: 236.9
click at [737, 99] on tr "1 [US_STATE] Other You can apply once this entity has an EIN assigned. If you h…" at bounding box center [585, 110] width 787 height 42
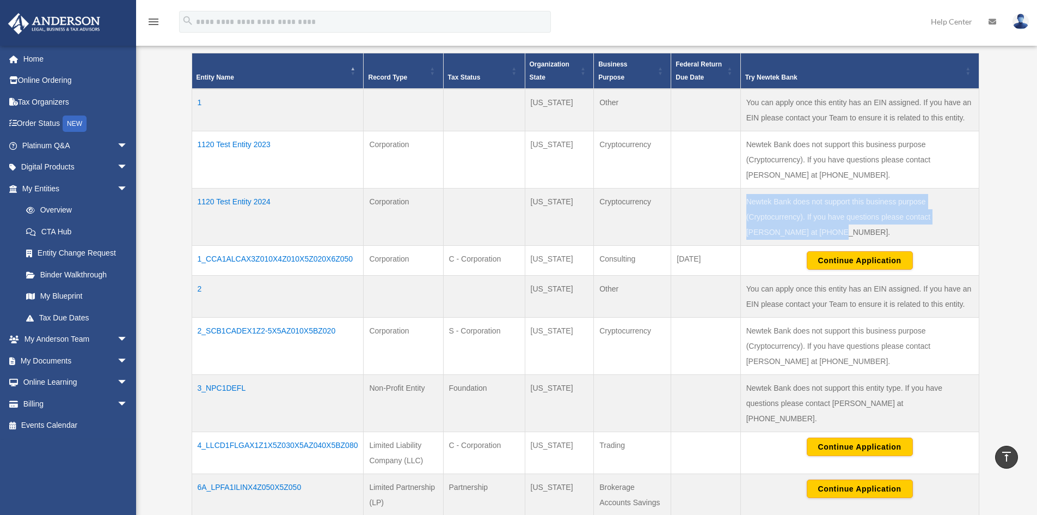
drag, startPoint x: 813, startPoint y: 233, endPoint x: 743, endPoint y: 196, distance: 78.9
click at [743, 196] on td "Newtek Bank does not support this business purpose (Cryptocurrency). If you hav…" at bounding box center [860, 216] width 239 height 57
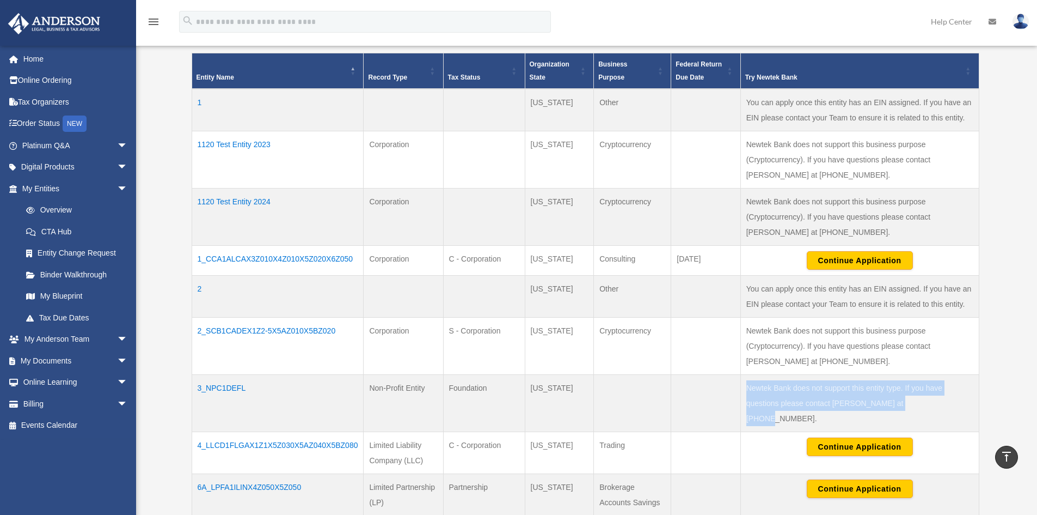
drag, startPoint x: 925, startPoint y: 402, endPoint x: 544, endPoint y: 356, distance: 383.5
click at [746, 385] on td "Newtek Bank does not support this entity type. If you have questions please con…" at bounding box center [860, 403] width 239 height 57
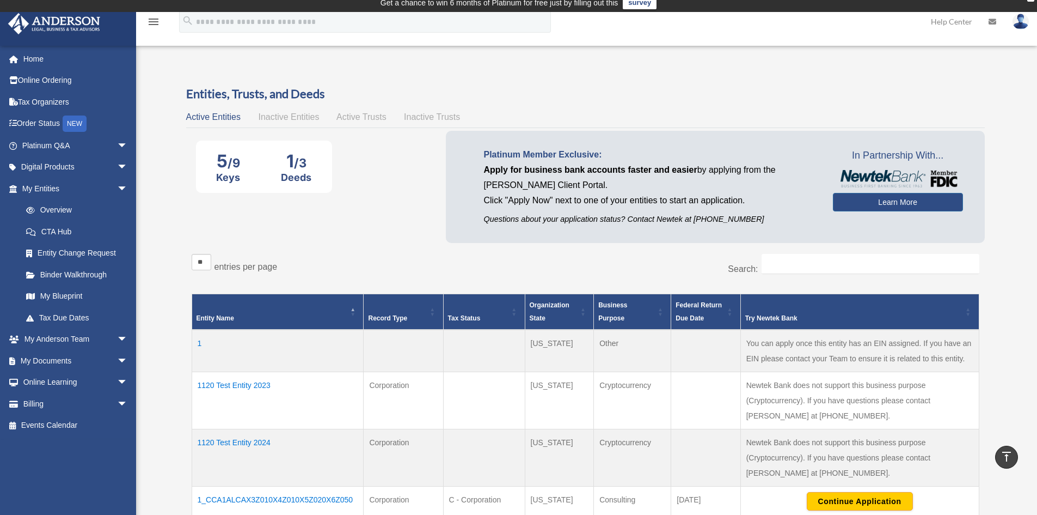
scroll to position [0, 0]
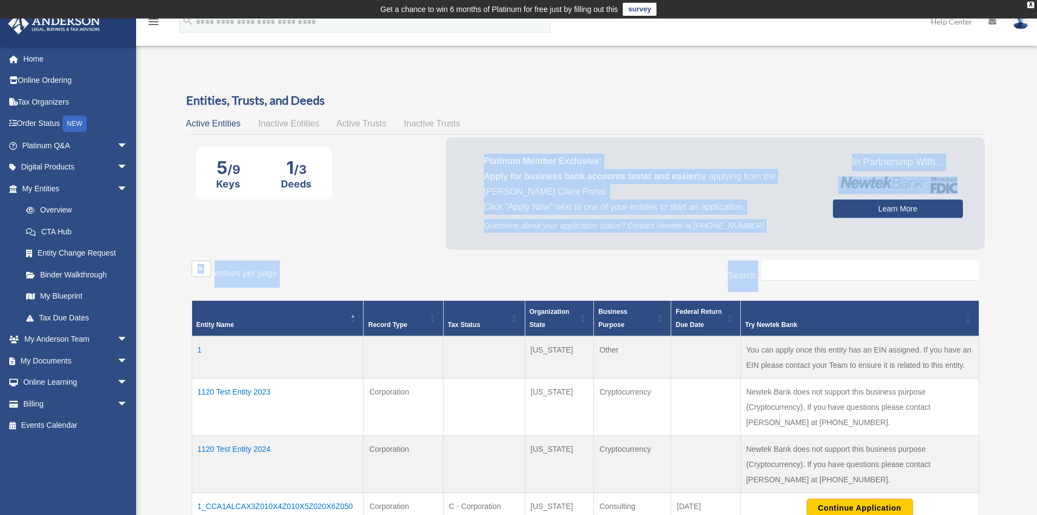
drag, startPoint x: 474, startPoint y: 152, endPoint x: 894, endPoint y: 255, distance: 432.4
click at [892, 255] on div "Entities, Trusts, and Deeds Active Entities Inactive Entities Active Trusts Ina…" at bounding box center [585, 472] width 799 height 761
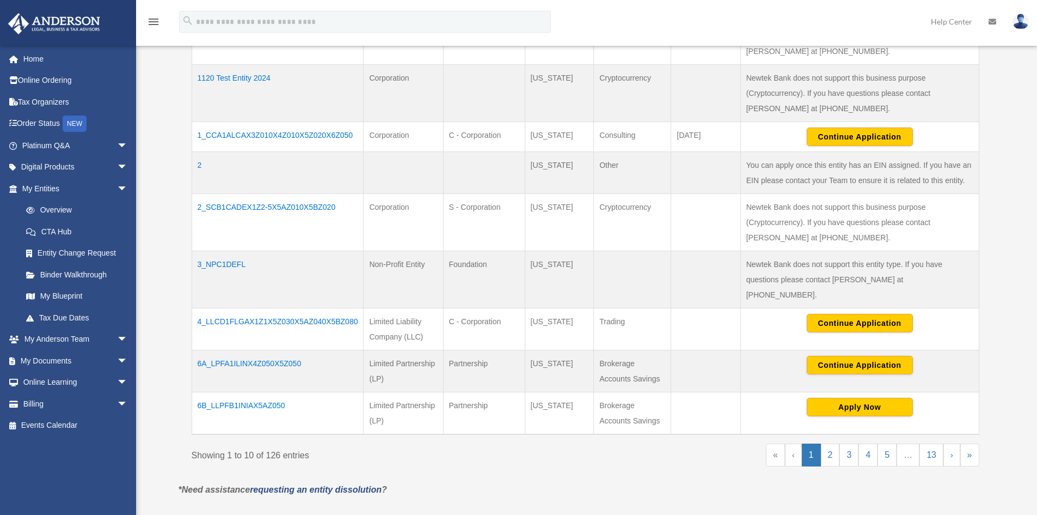
scroll to position [381, 0]
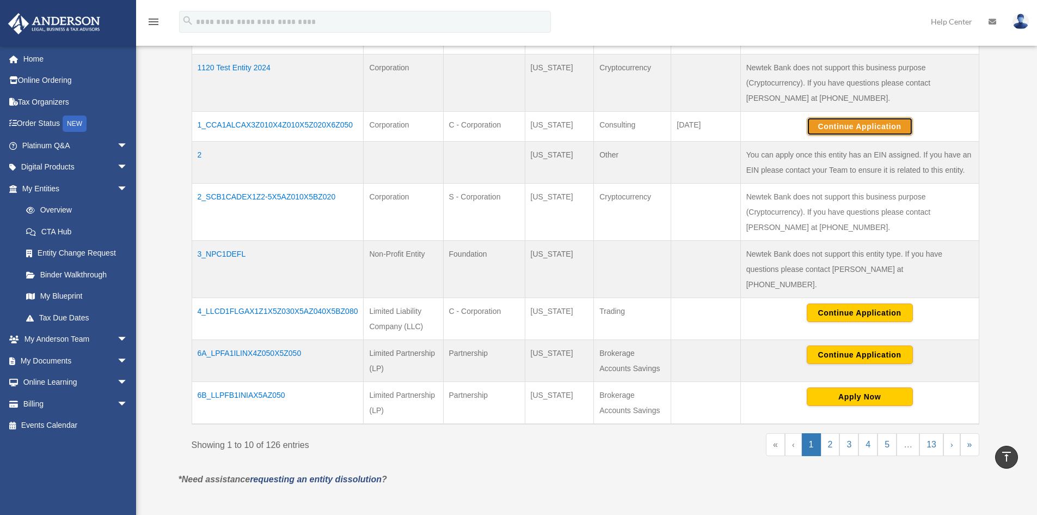
click at [832, 119] on button "Continue Application" at bounding box center [860, 126] width 106 height 19
click at [862, 125] on button "Continue Application" at bounding box center [860, 126] width 106 height 19
click at [846, 125] on button "Continue Application" at bounding box center [860, 126] width 106 height 19
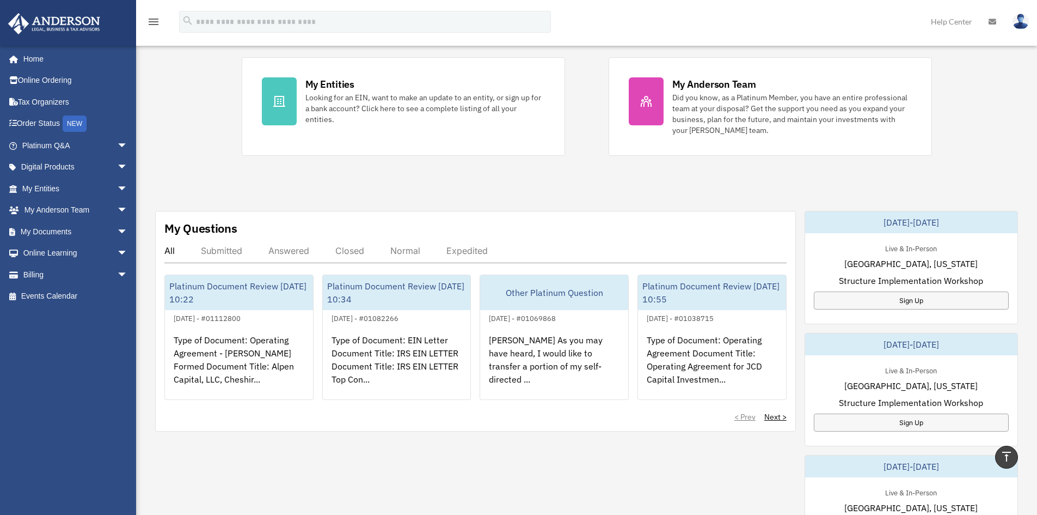
scroll to position [218, 0]
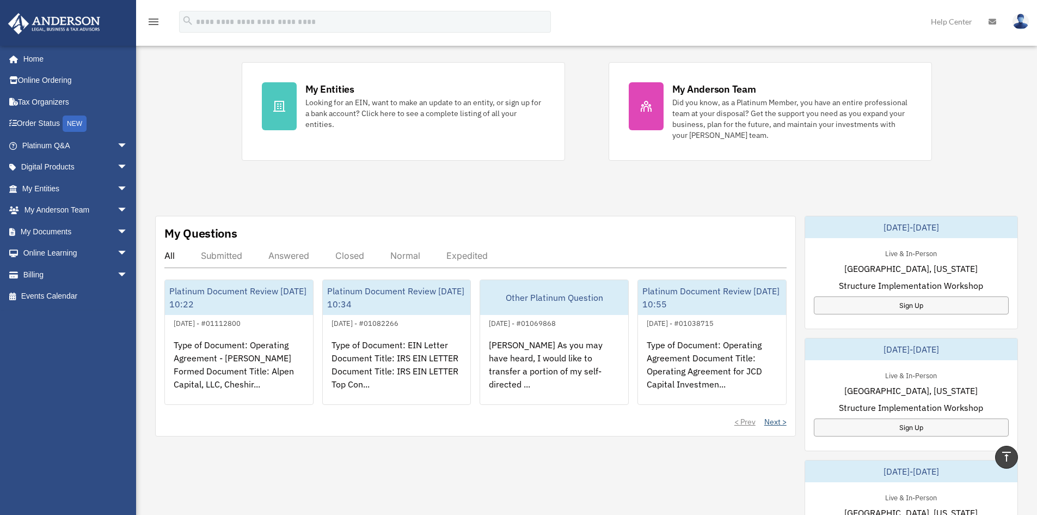
click at [773, 422] on link "Next >" at bounding box center [776, 421] width 22 height 11
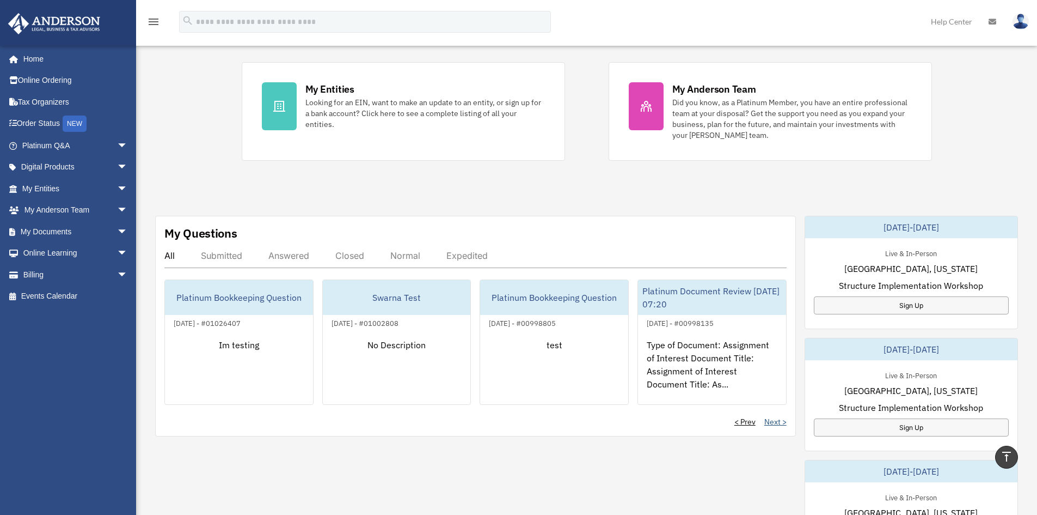
click at [770, 423] on link "Next >" at bounding box center [776, 421] width 22 height 11
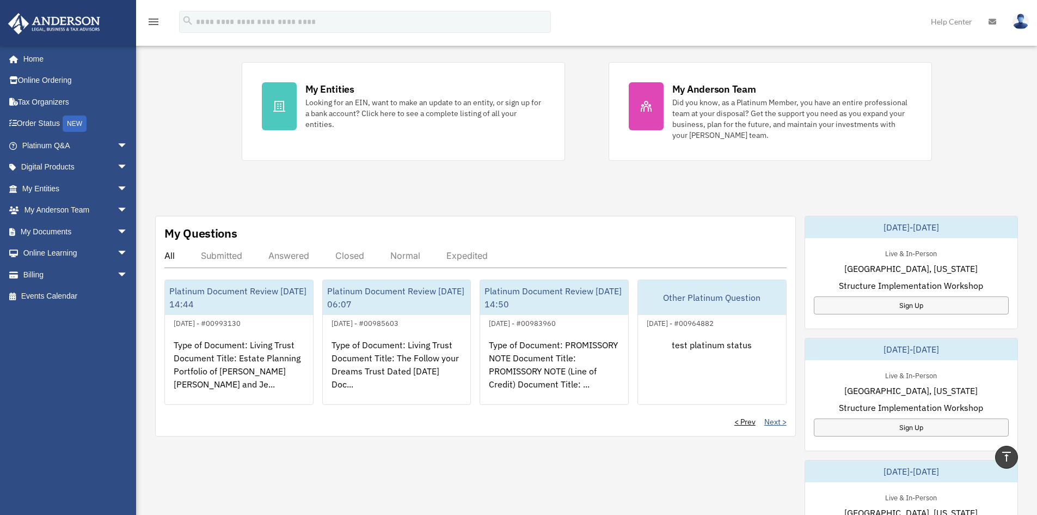
click at [771, 424] on link "Next >" at bounding box center [776, 421] width 22 height 11
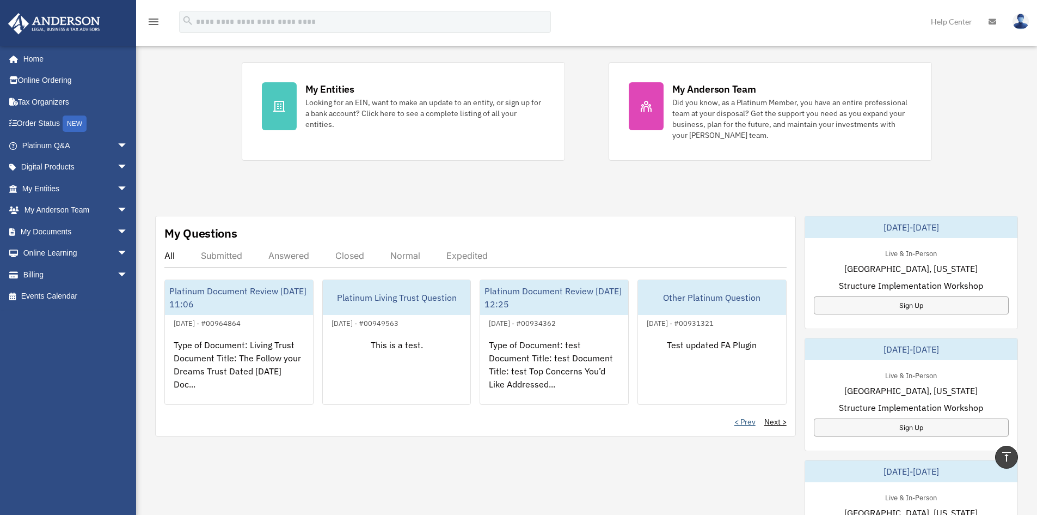
click at [747, 425] on link "< Prev" at bounding box center [745, 421] width 21 height 11
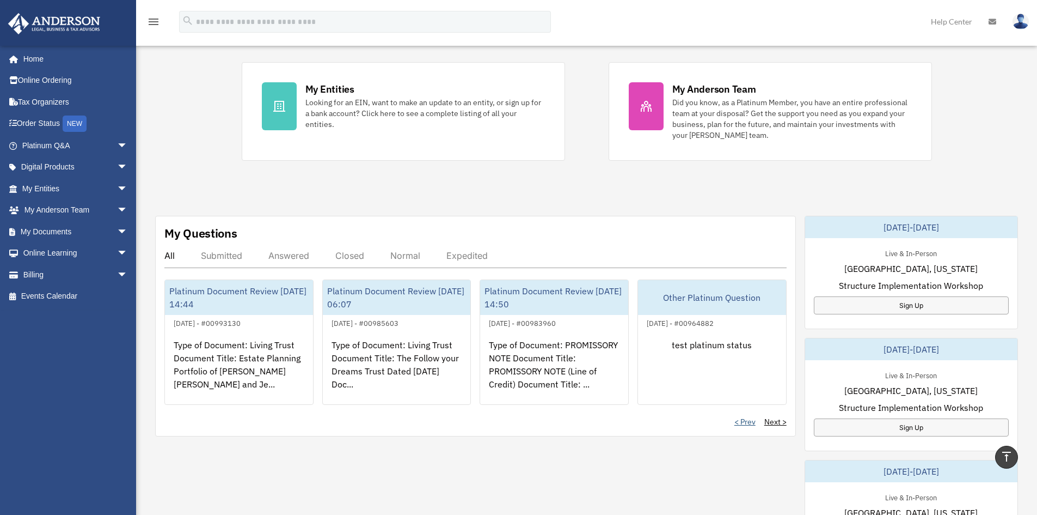
click at [747, 425] on link "< Prev" at bounding box center [745, 421] width 21 height 11
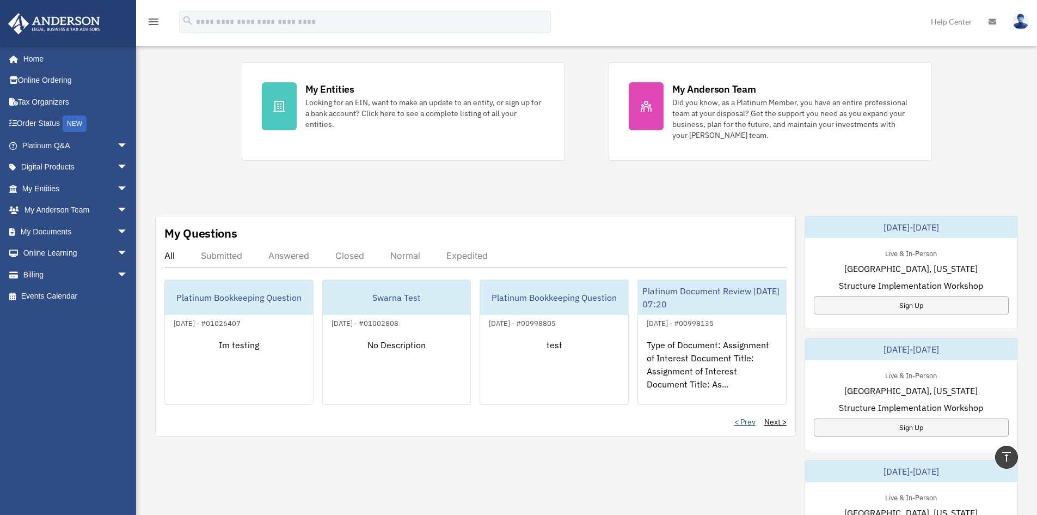
click at [747, 425] on link "< Prev" at bounding box center [745, 421] width 21 height 11
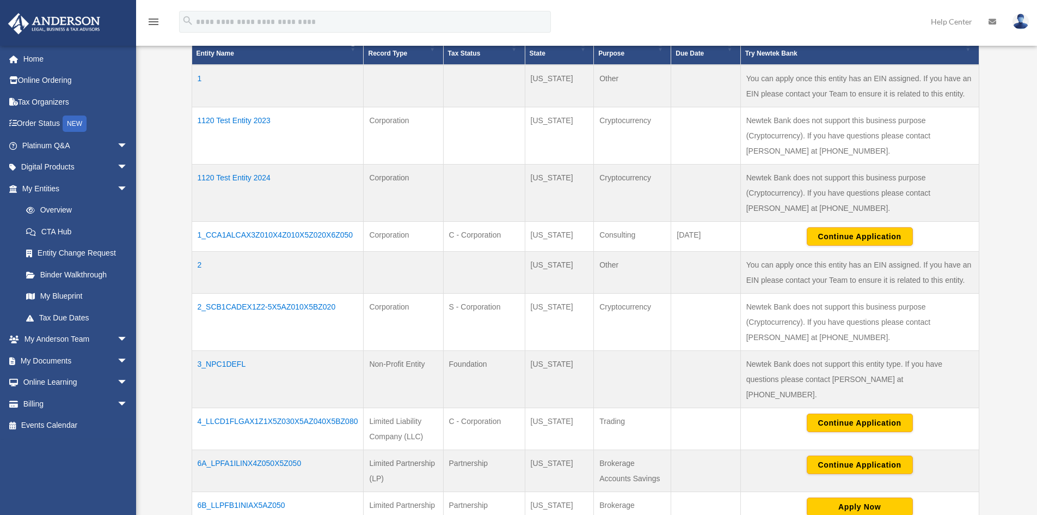
scroll to position [272, 0]
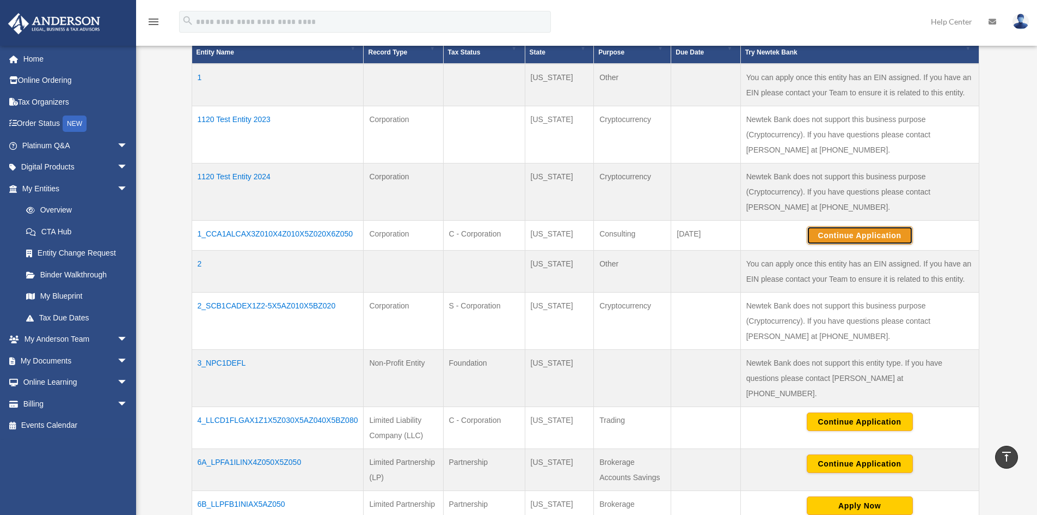
click at [848, 231] on button "Continue Application" at bounding box center [860, 235] width 106 height 19
